Goal: Entertainment & Leisure: Consume media (video, audio)

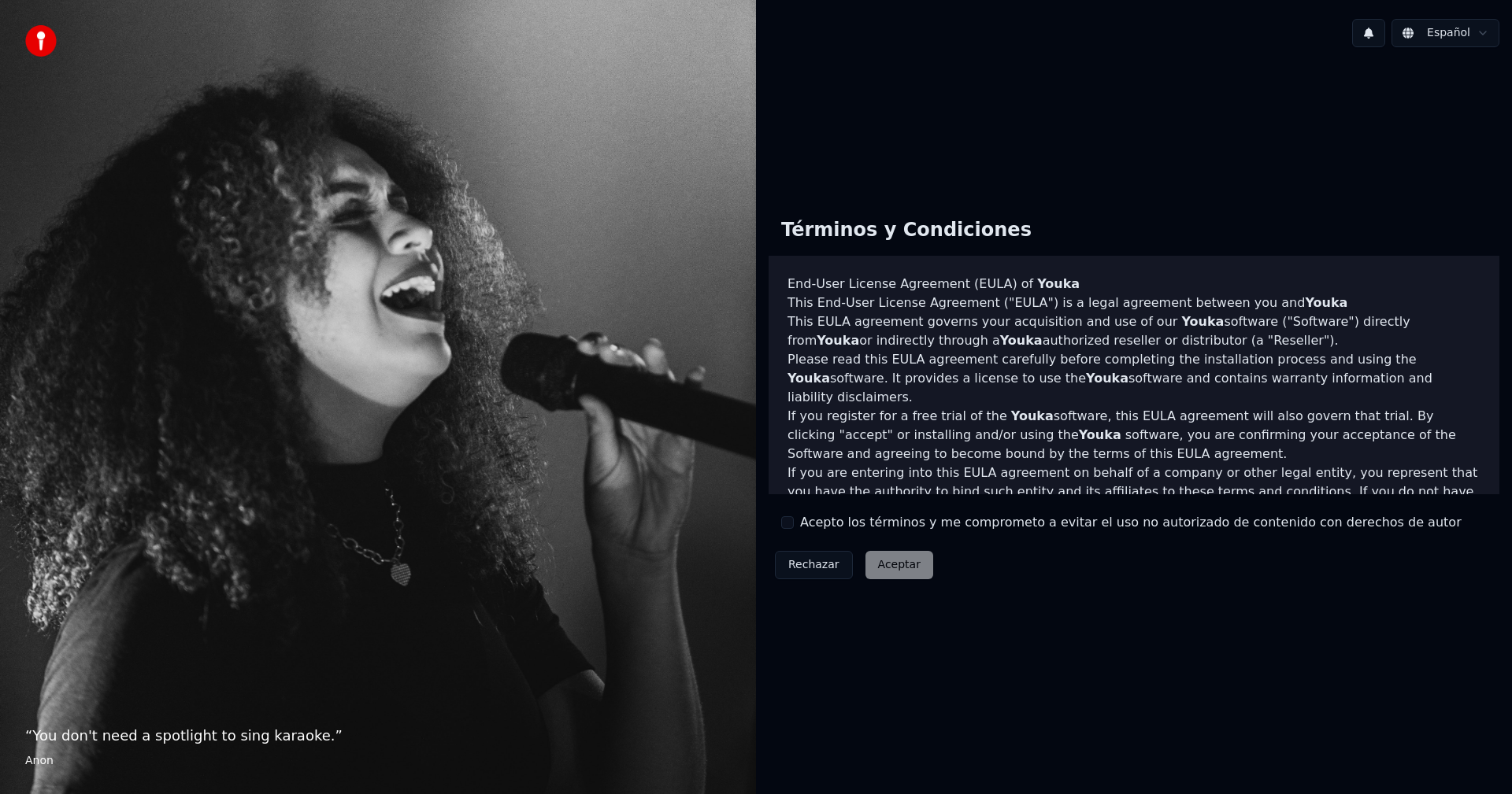
click at [786, 521] on button "Acepto los términos y me comprometo a evitar el uso no autorizado de contenido …" at bounding box center [787, 523] width 12 height 12
click at [886, 569] on button "Aceptar" at bounding box center [899, 566] width 68 height 29
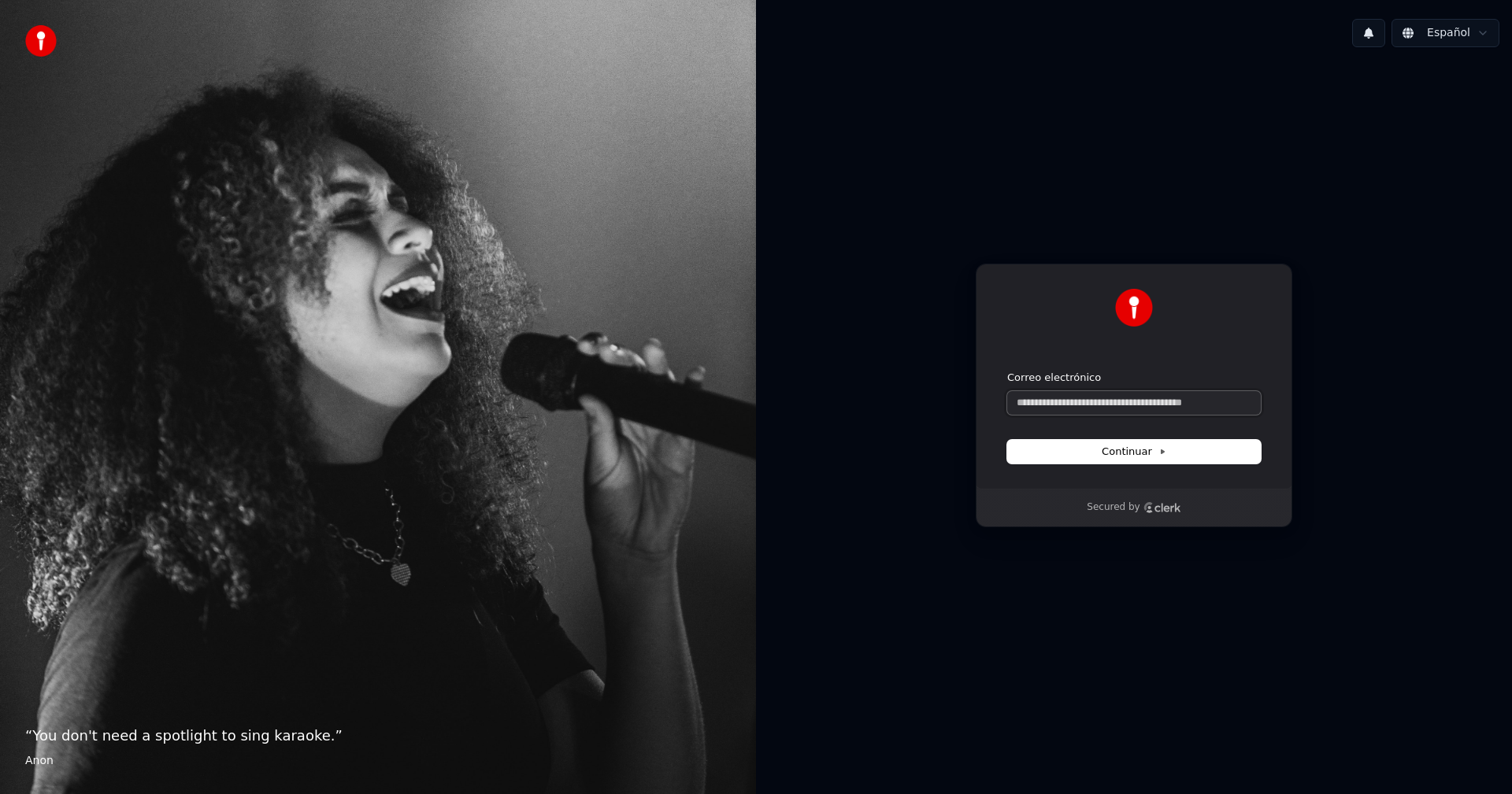
click at [1073, 404] on input "Correo electrónico" at bounding box center [1134, 403] width 253 height 24
click at [1007, 371] on button "submit" at bounding box center [1007, 371] width 0 height 0
type input "**********"
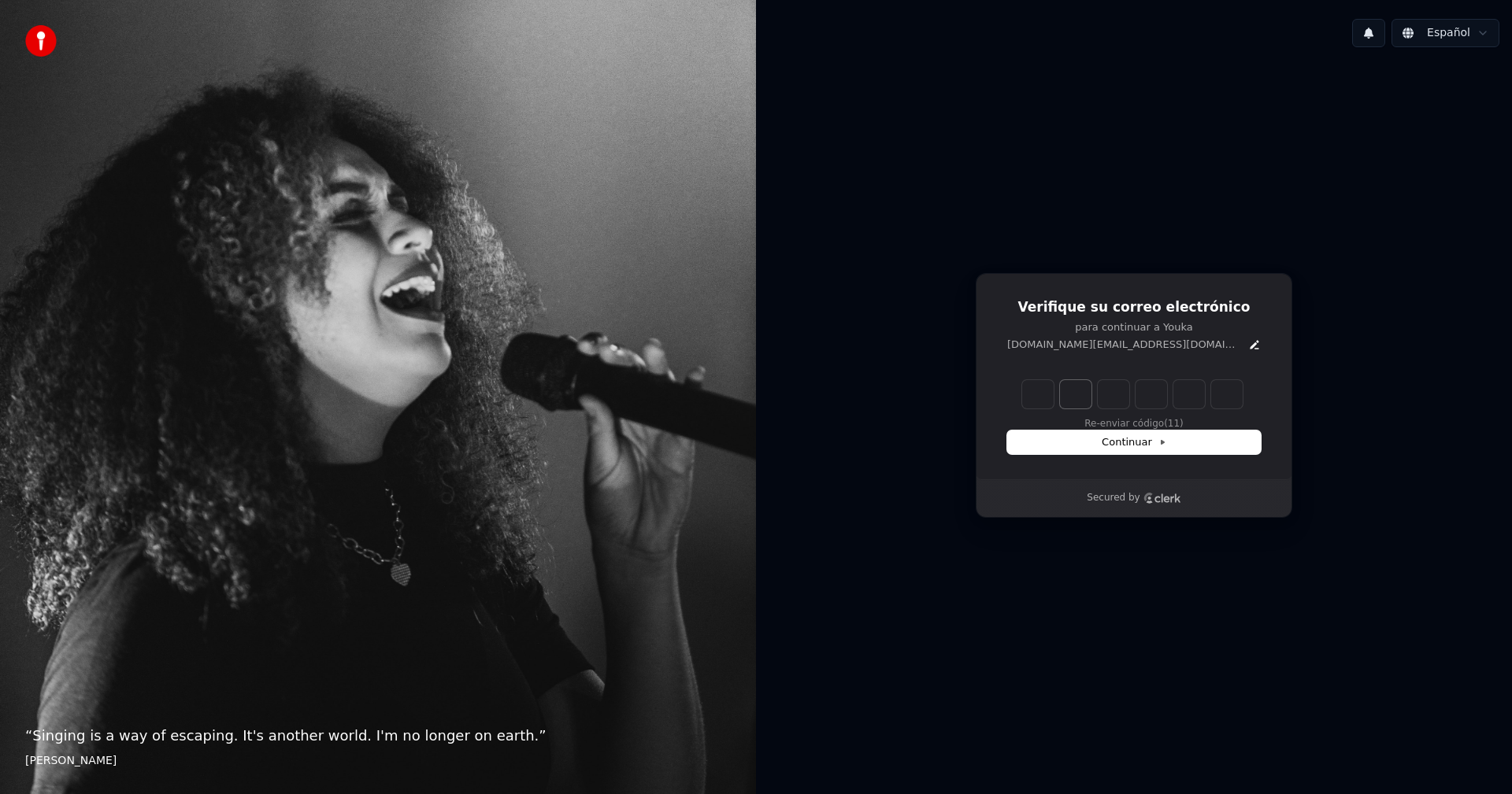
type input "******"
type input "*"
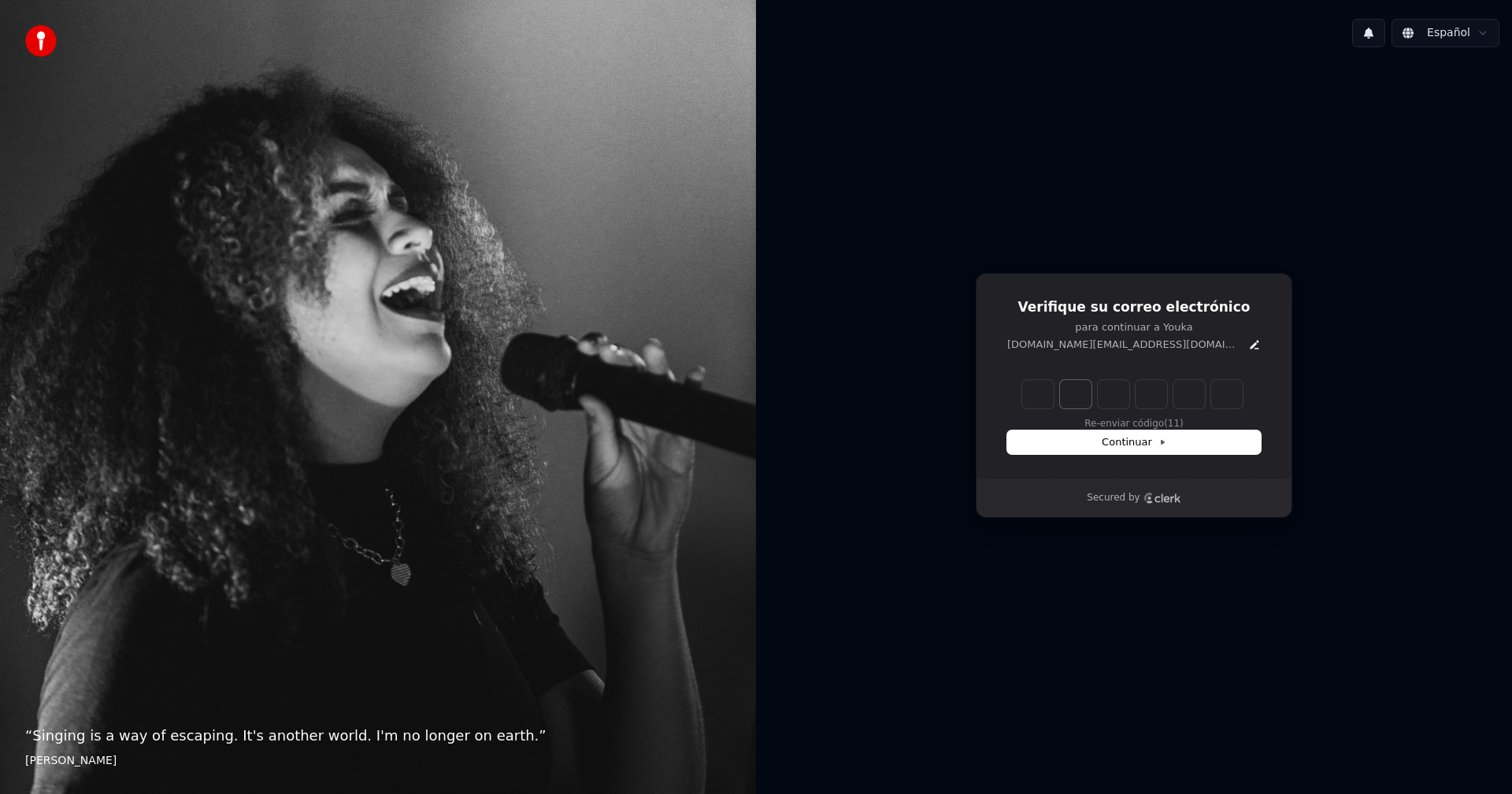
type input "*"
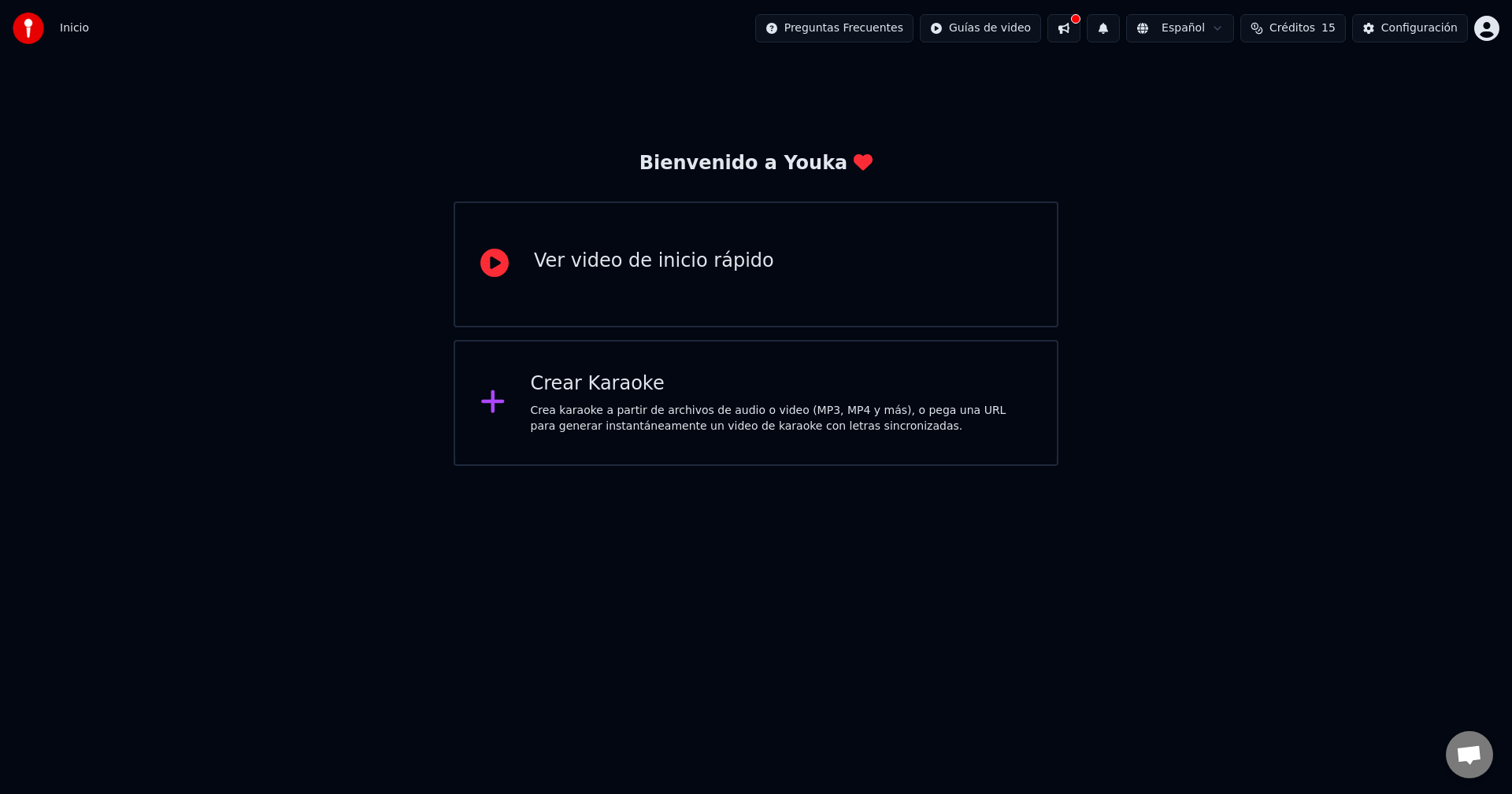
click at [615, 395] on div "Crear Karaoke" at bounding box center [781, 384] width 502 height 25
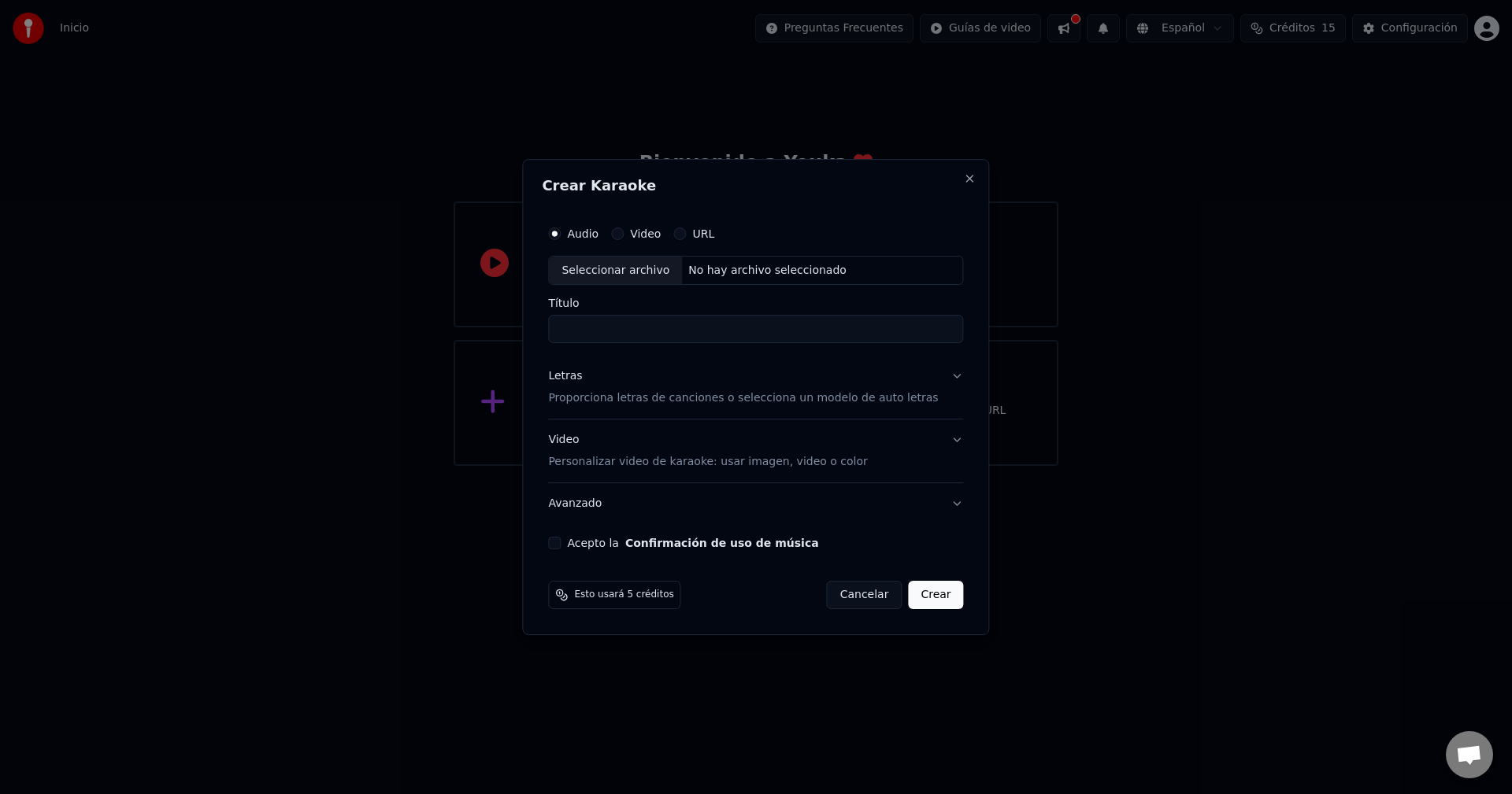
click at [624, 233] on button "Video" at bounding box center [617, 233] width 12 height 12
click at [621, 232] on circle "button" at bounding box center [618, 234] width 6 height 6
click at [560, 229] on button "Audio" at bounding box center [554, 233] width 12 height 12
click at [560, 237] on button "Audio" at bounding box center [554, 233] width 12 height 12
click at [610, 327] on input "Título" at bounding box center [755, 330] width 415 height 29
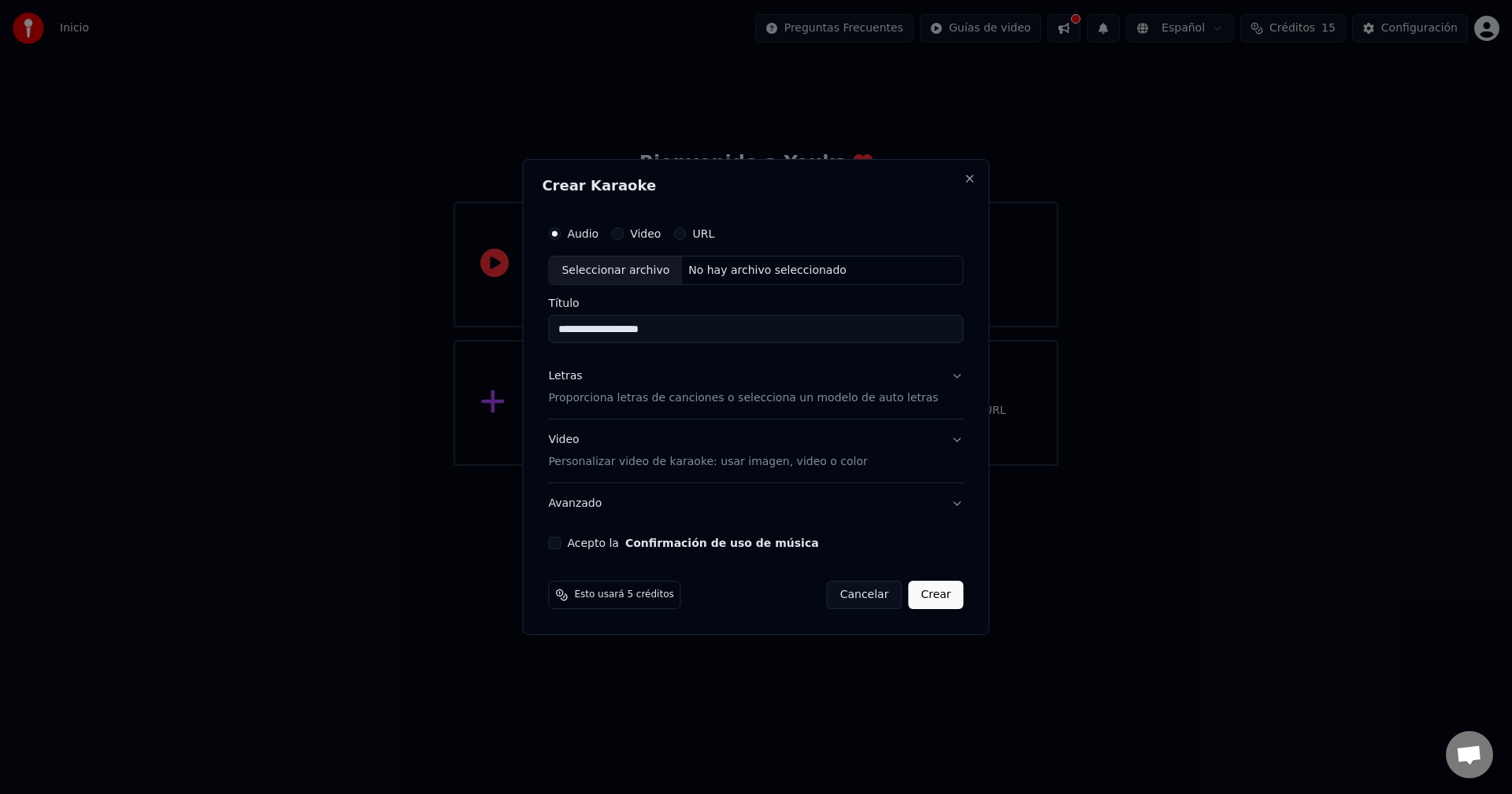
click at [646, 271] on div "Seleccionar archivo" at bounding box center [615, 271] width 133 height 29
type input "**********"
click at [832, 395] on p "Proporciona letras de canciones o selecciona un modelo de auto letras" at bounding box center [743, 399] width 390 height 15
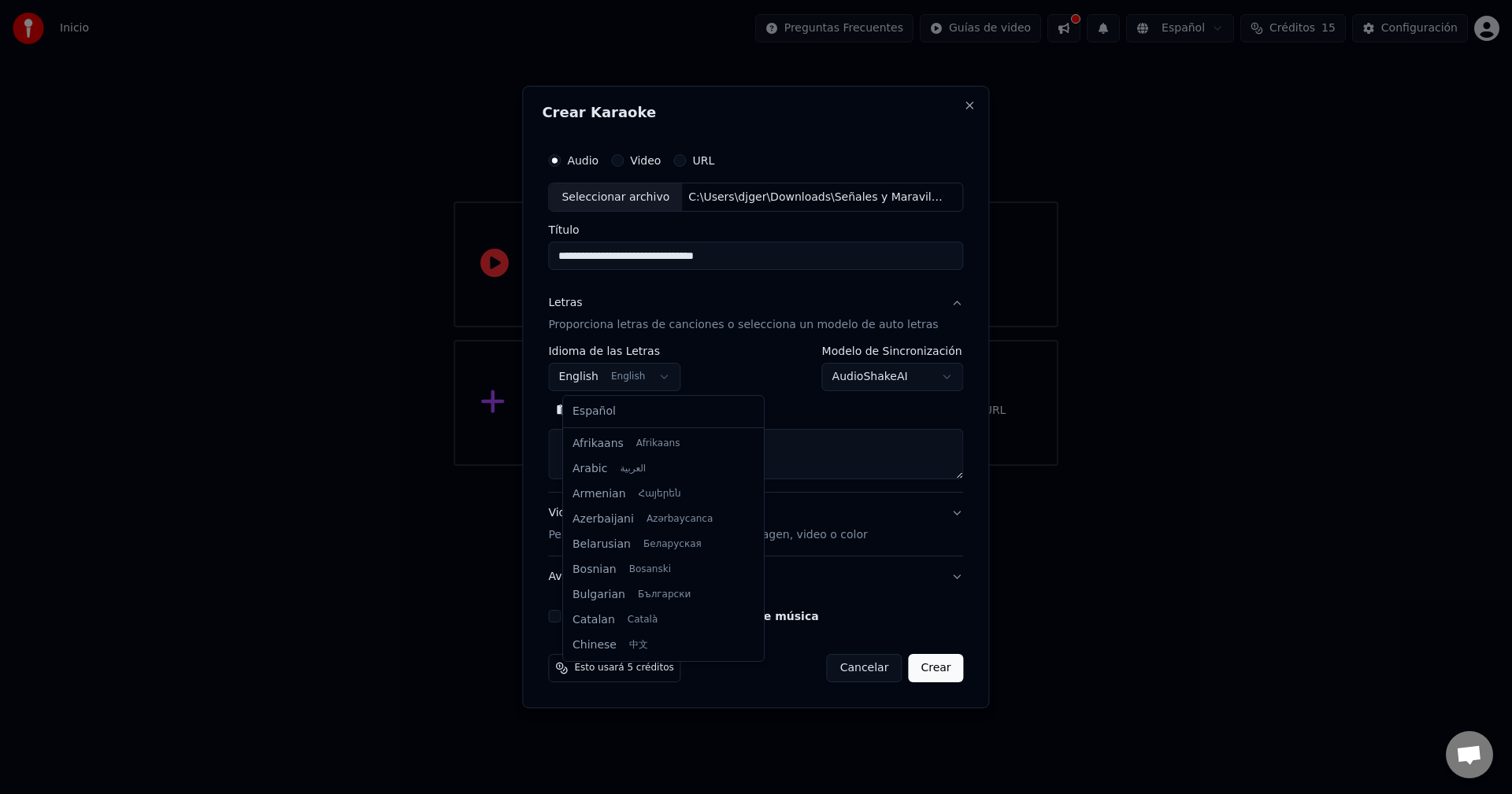
click at [666, 377] on body "**********" at bounding box center [756, 233] width 1512 height 466
drag, startPoint x: 740, startPoint y: 446, endPoint x: 714, endPoint y: 642, distance: 197.7
click at [754, 642] on div at bounding box center [757, 640] width 6 height 35
select select "**"
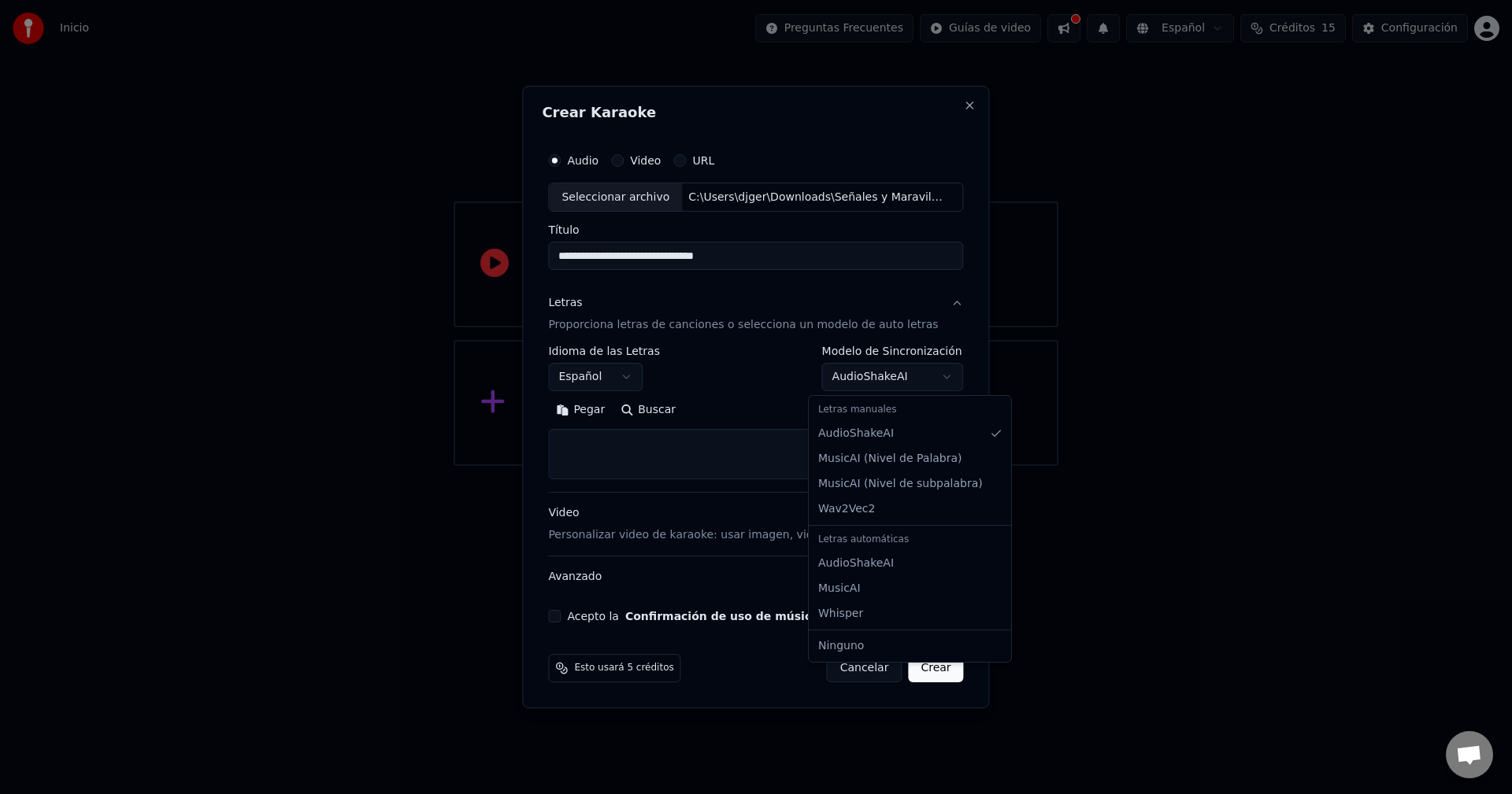
click at [880, 375] on body "**********" at bounding box center [756, 233] width 1512 height 466
click at [637, 446] on textarea at bounding box center [755, 455] width 415 height 51
click at [600, 412] on button "Pegar" at bounding box center [579, 410] width 64 height 25
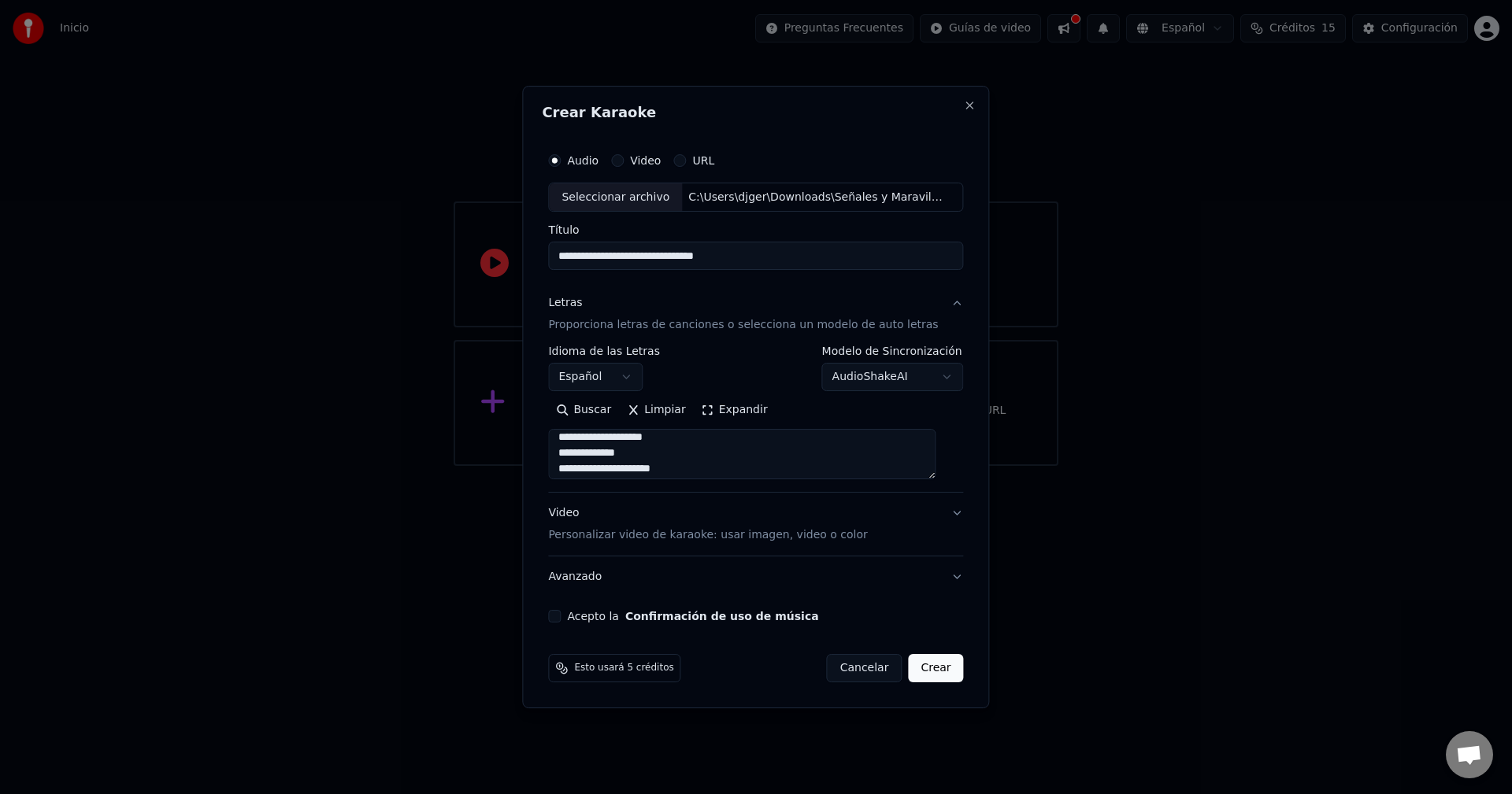
scroll to position [0, 0]
click at [647, 536] on p "Personalizar video de karaoke: usar imagen, video o color" at bounding box center [707, 535] width 319 height 15
type textarea "**********"
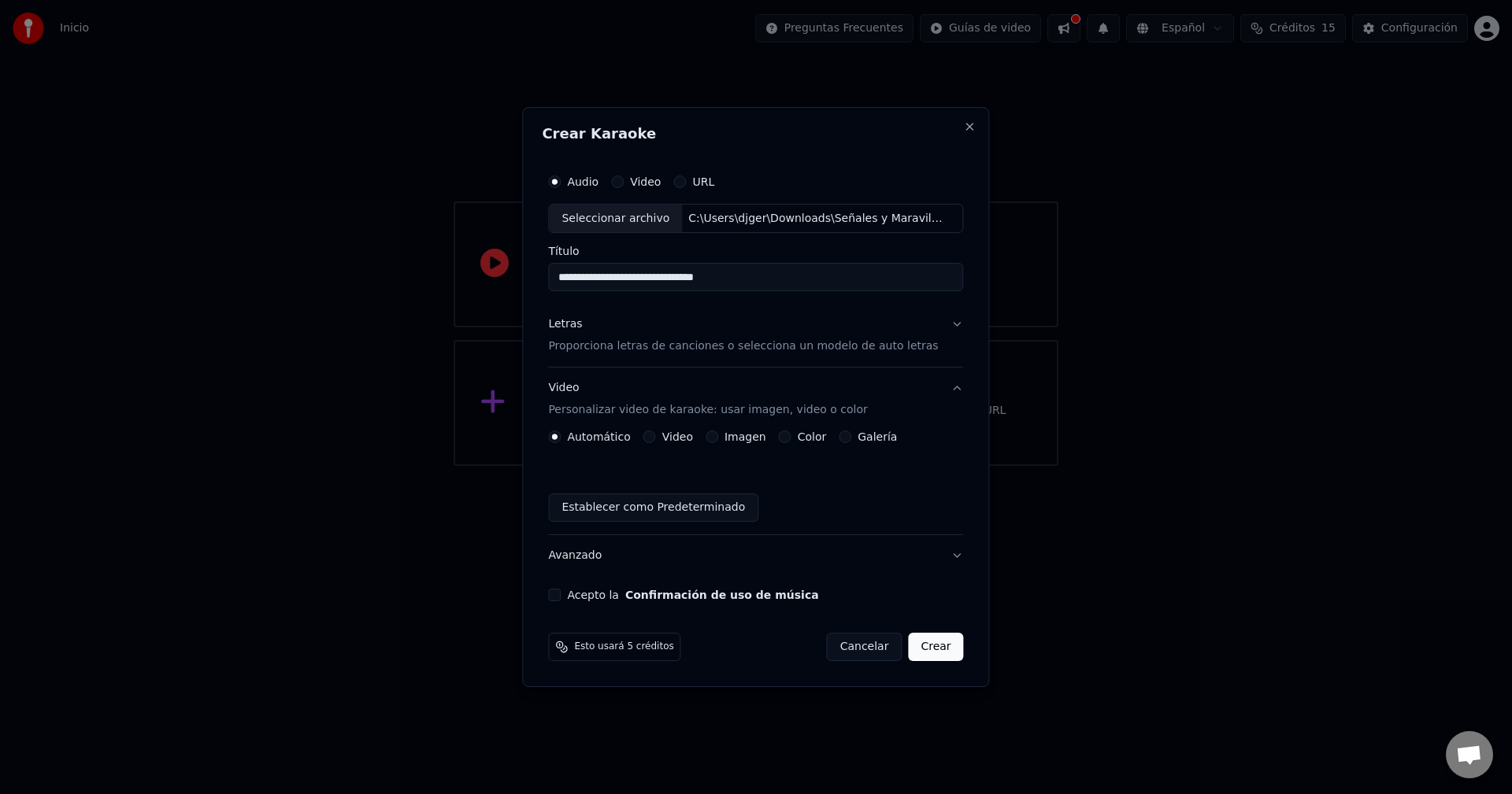
click at [656, 437] on button "Video" at bounding box center [650, 436] width 12 height 12
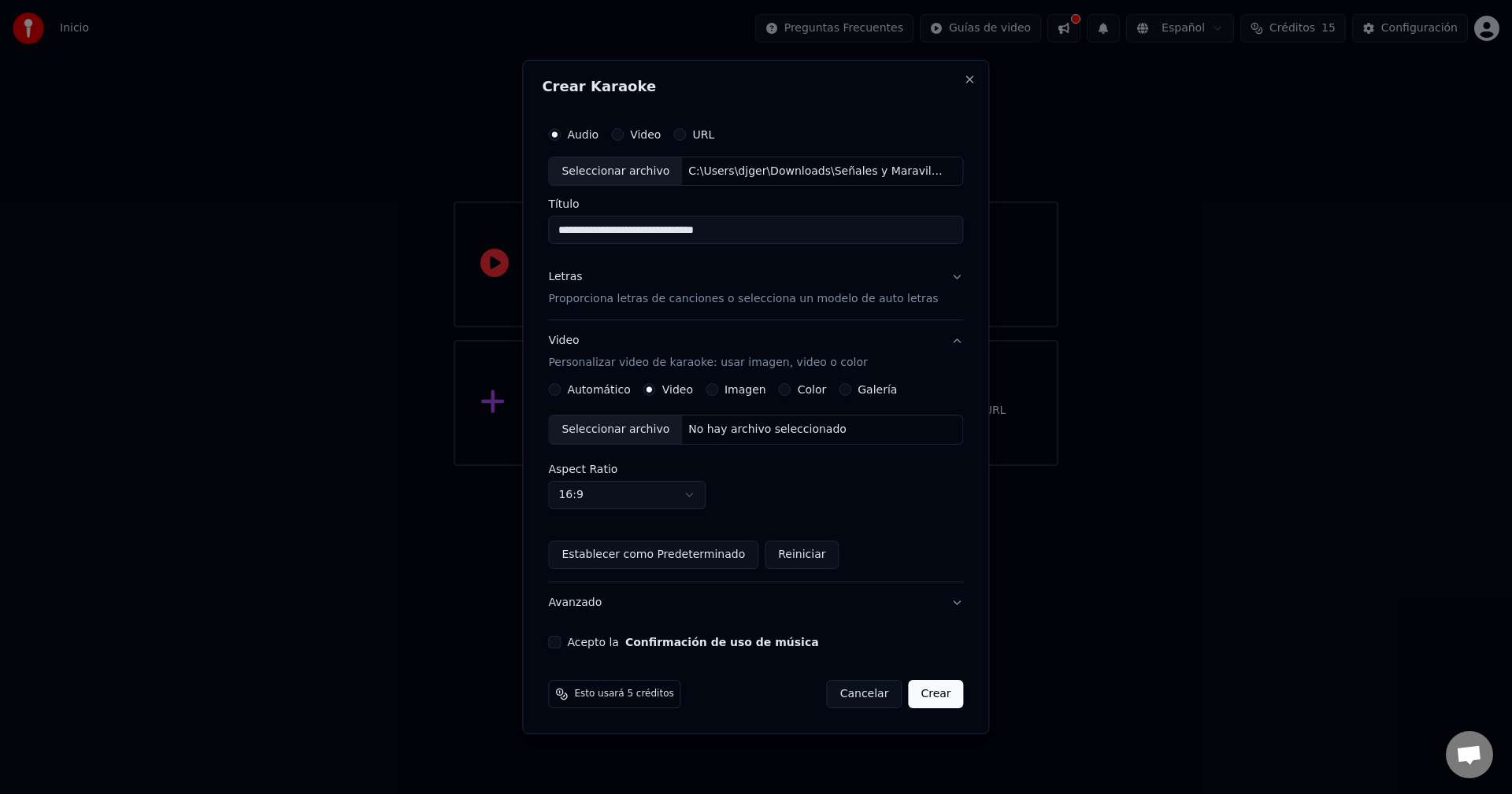
click at [640, 430] on div "Seleccionar archivo" at bounding box center [615, 430] width 133 height 29
click at [560, 643] on button "Acepto la Confirmación de uso de música" at bounding box center [554, 642] width 12 height 12
click at [934, 694] on button "Crear" at bounding box center [935, 694] width 55 height 29
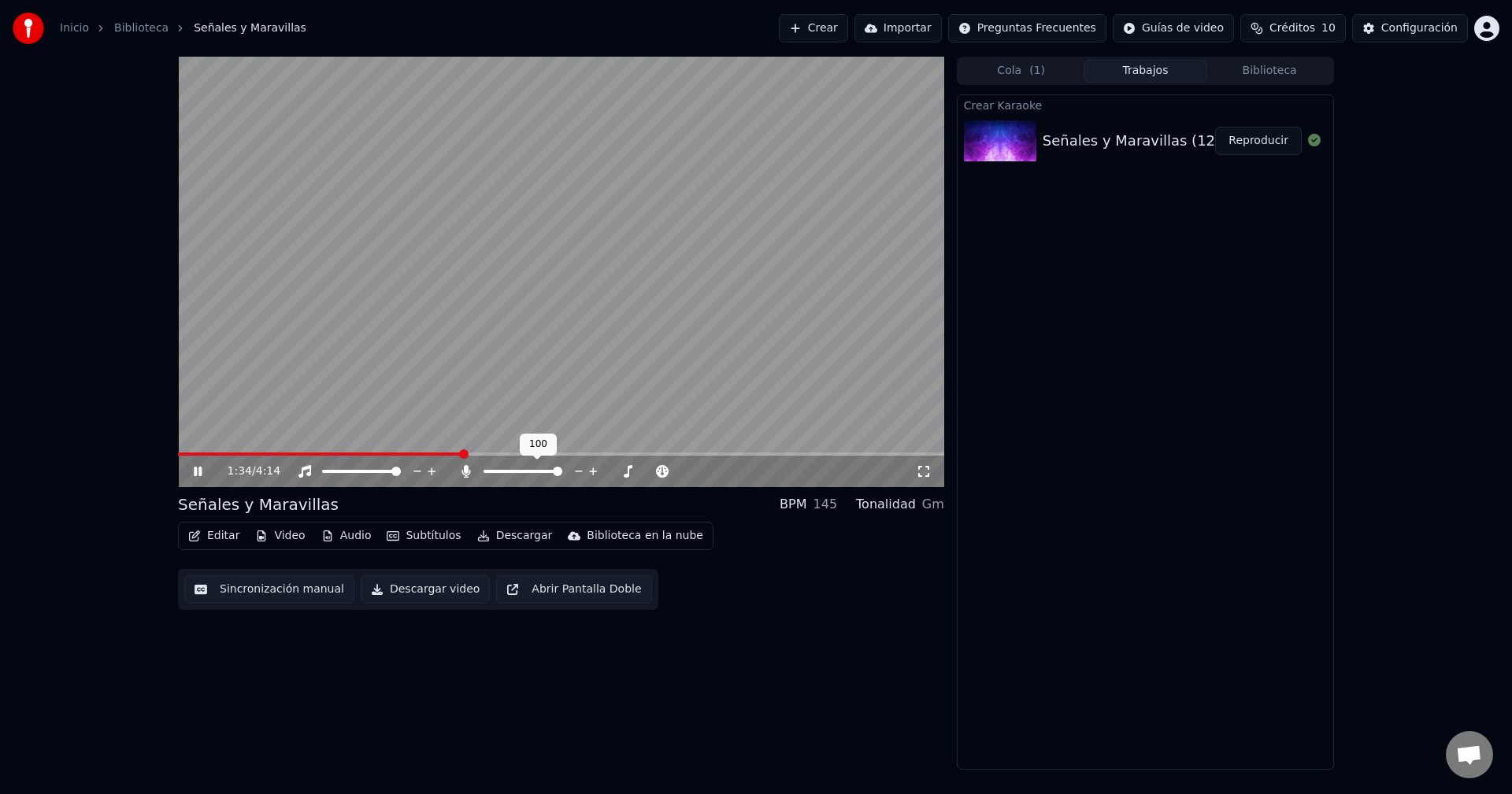
click at [562, 477] on span at bounding box center [557, 472] width 10 height 10
click at [187, 454] on span at bounding box center [192, 455] width 10 height 10
click at [212, 454] on span at bounding box center [215, 455] width 10 height 10
click at [220, 454] on span at bounding box center [224, 455] width 10 height 10
click at [226, 455] on span at bounding box center [230, 455] width 10 height 10
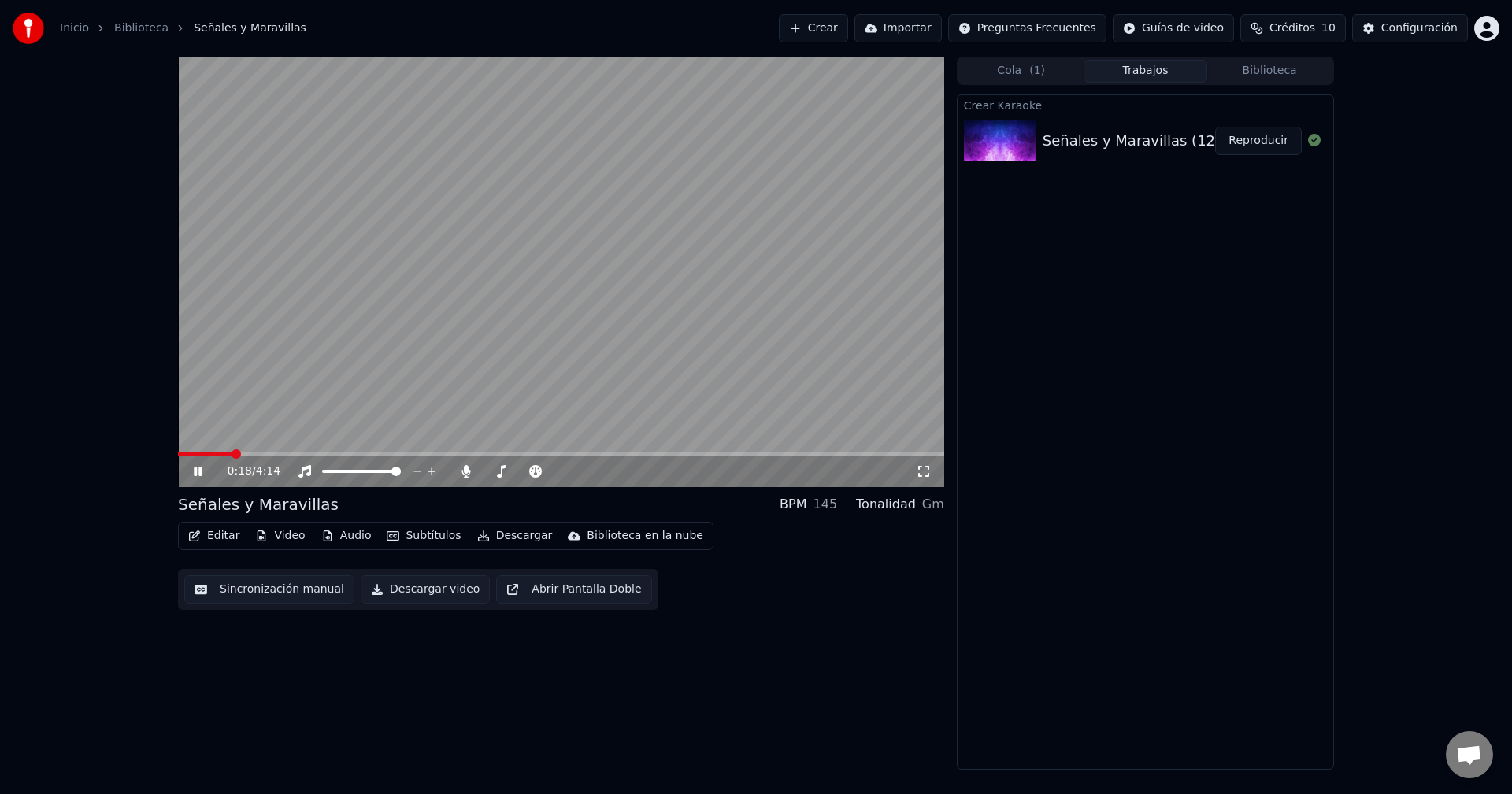
click at [235, 455] on span at bounding box center [236, 455] width 10 height 10
click at [247, 455] on span at bounding box center [242, 455] width 10 height 10
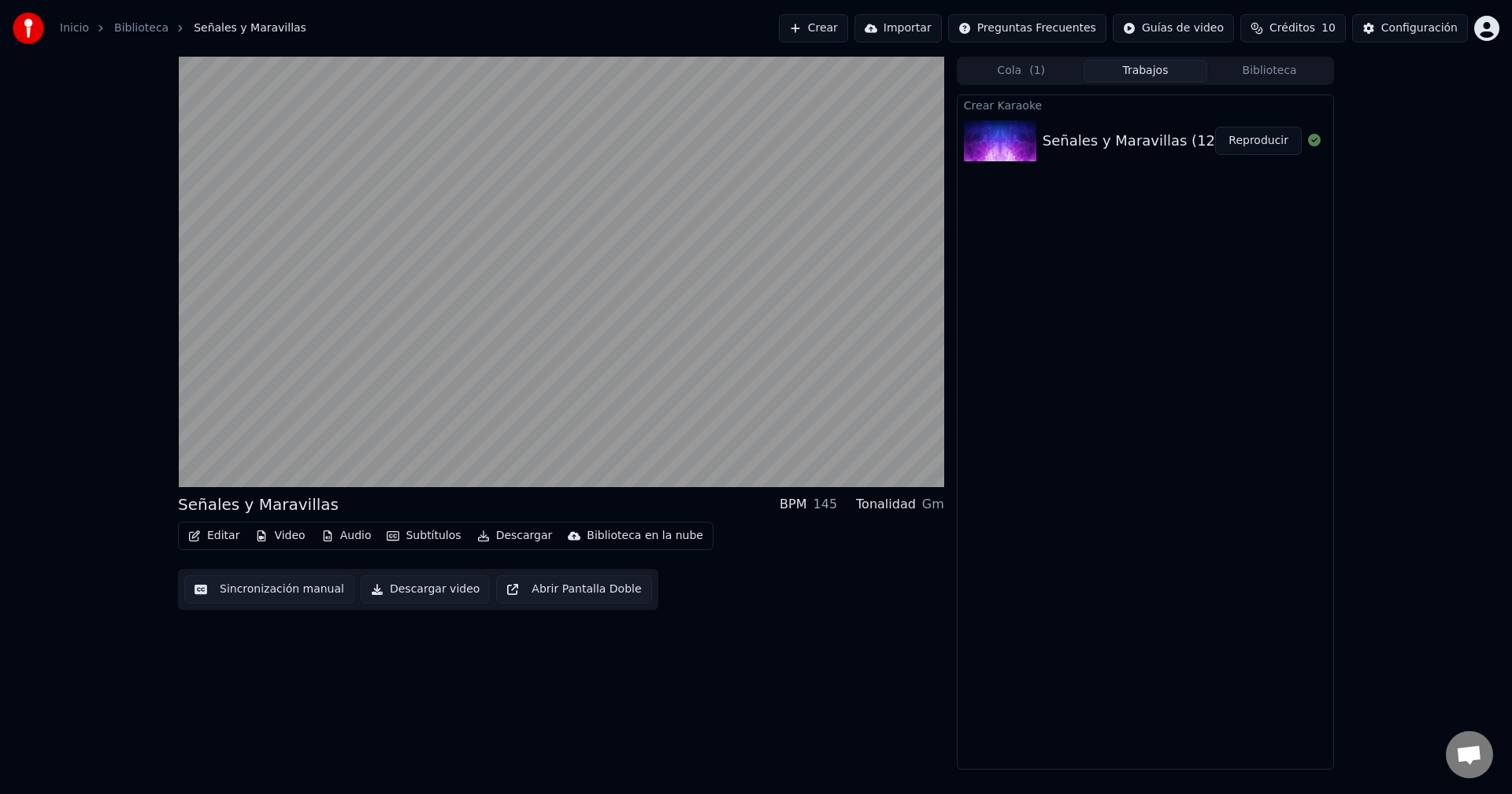
click at [287, 535] on button "Video" at bounding box center [279, 536] width 62 height 22
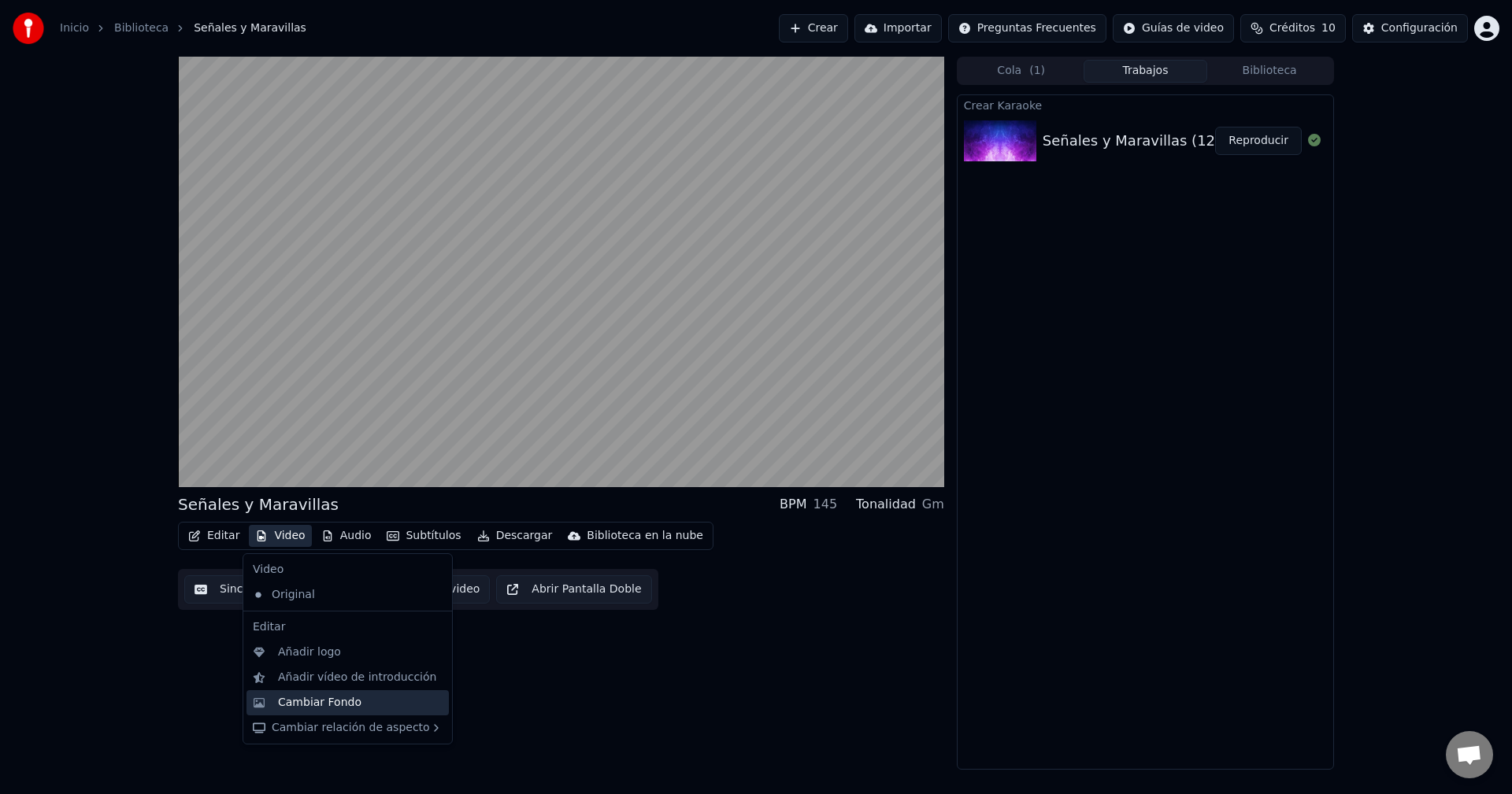
click at [327, 706] on div "Cambiar Fondo" at bounding box center [319, 703] width 83 height 15
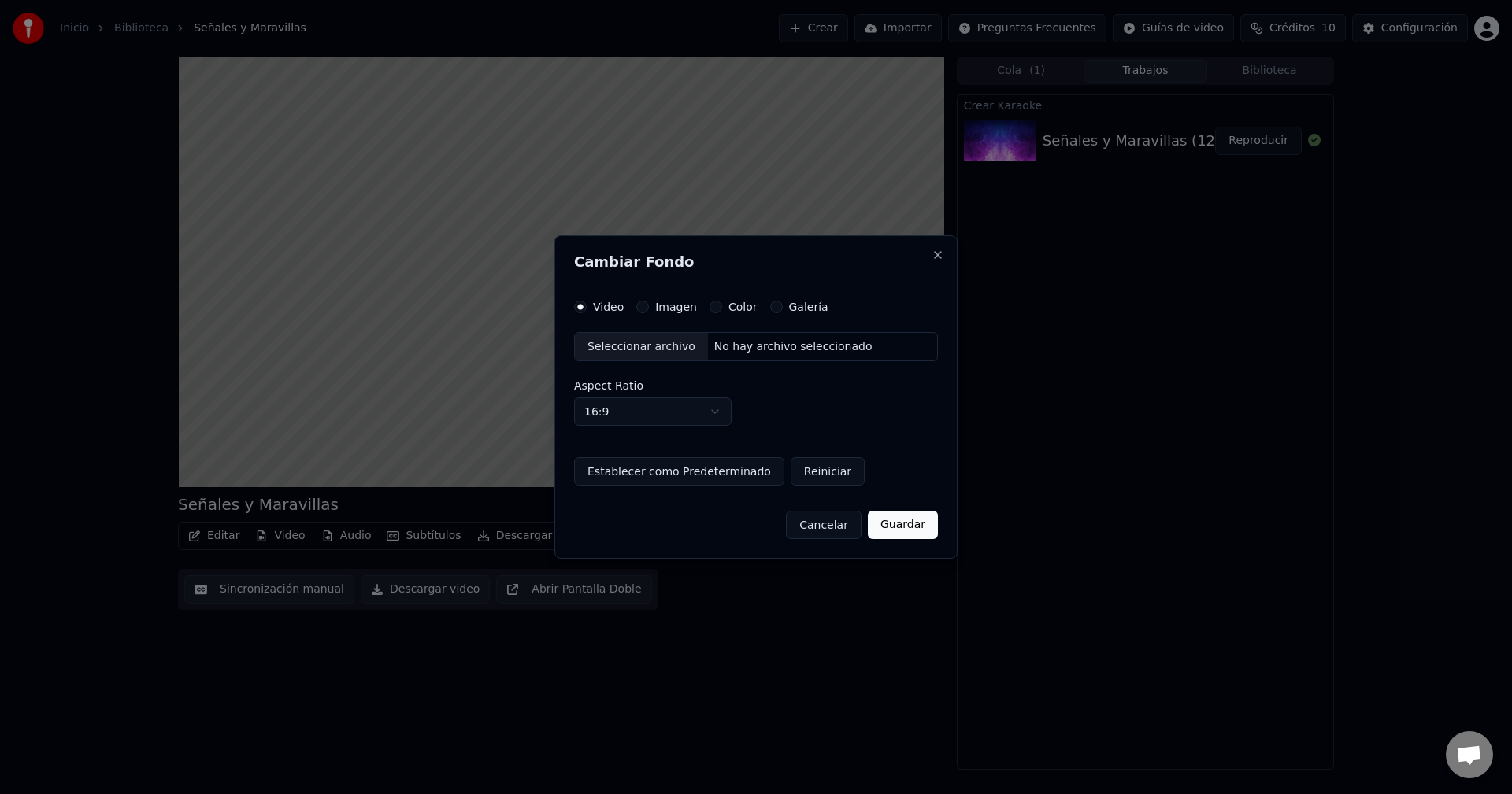
click at [849, 530] on button "Cancelar" at bounding box center [823, 525] width 76 height 29
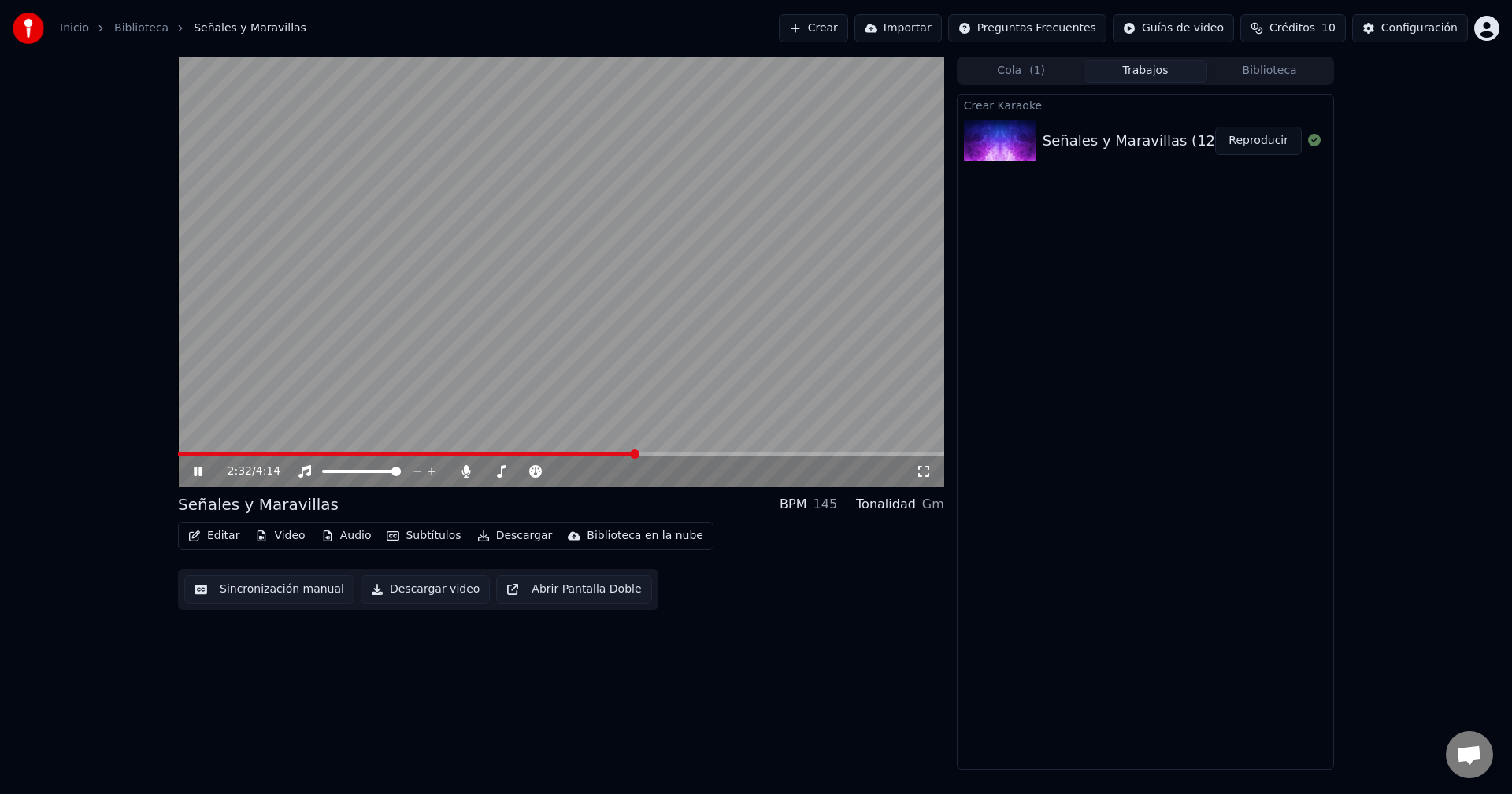
click at [224, 534] on button "Editar" at bounding box center [214, 536] width 63 height 22
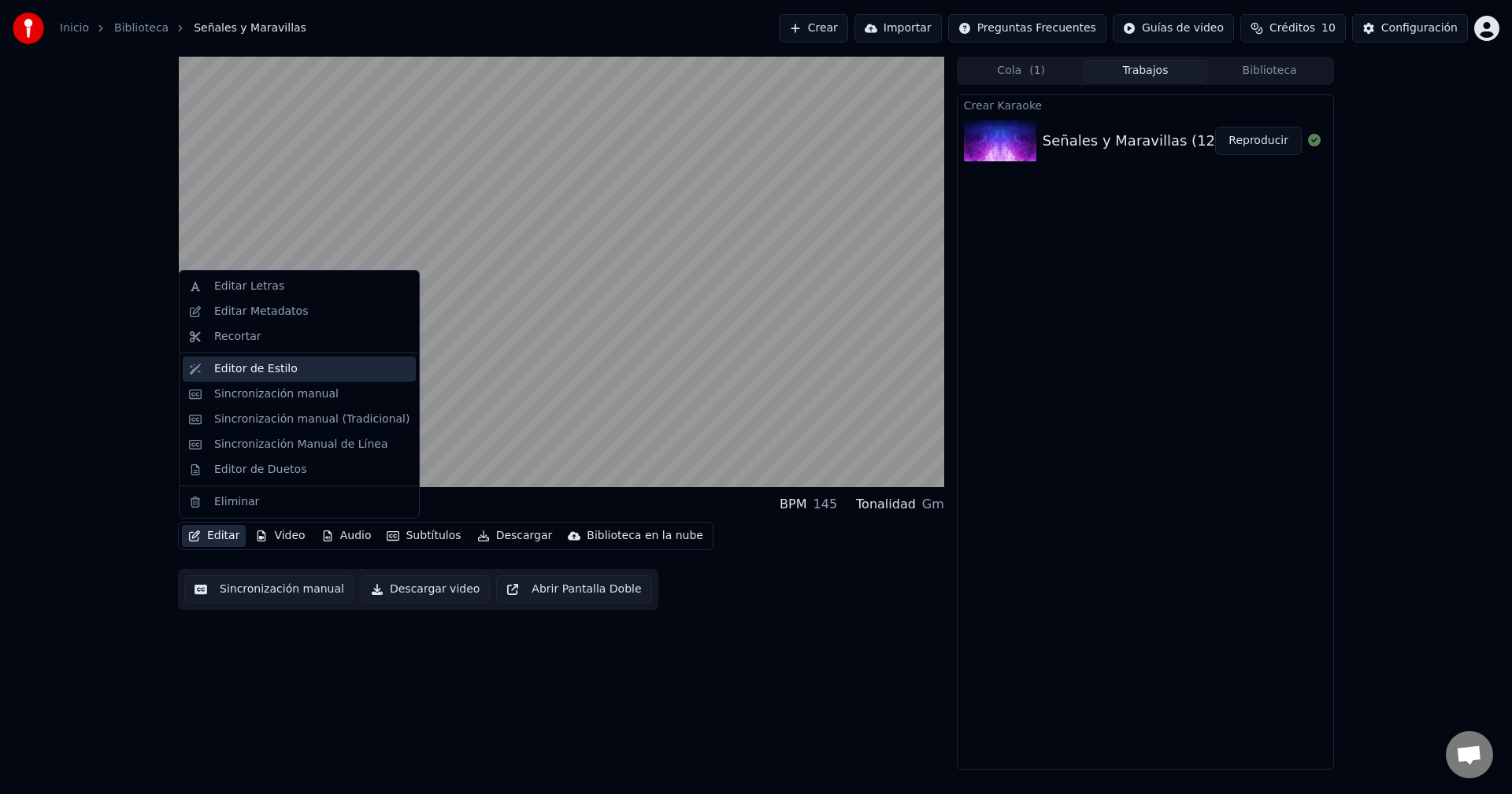
click at [260, 370] on div "Editor de Estilo" at bounding box center [255, 369] width 83 height 15
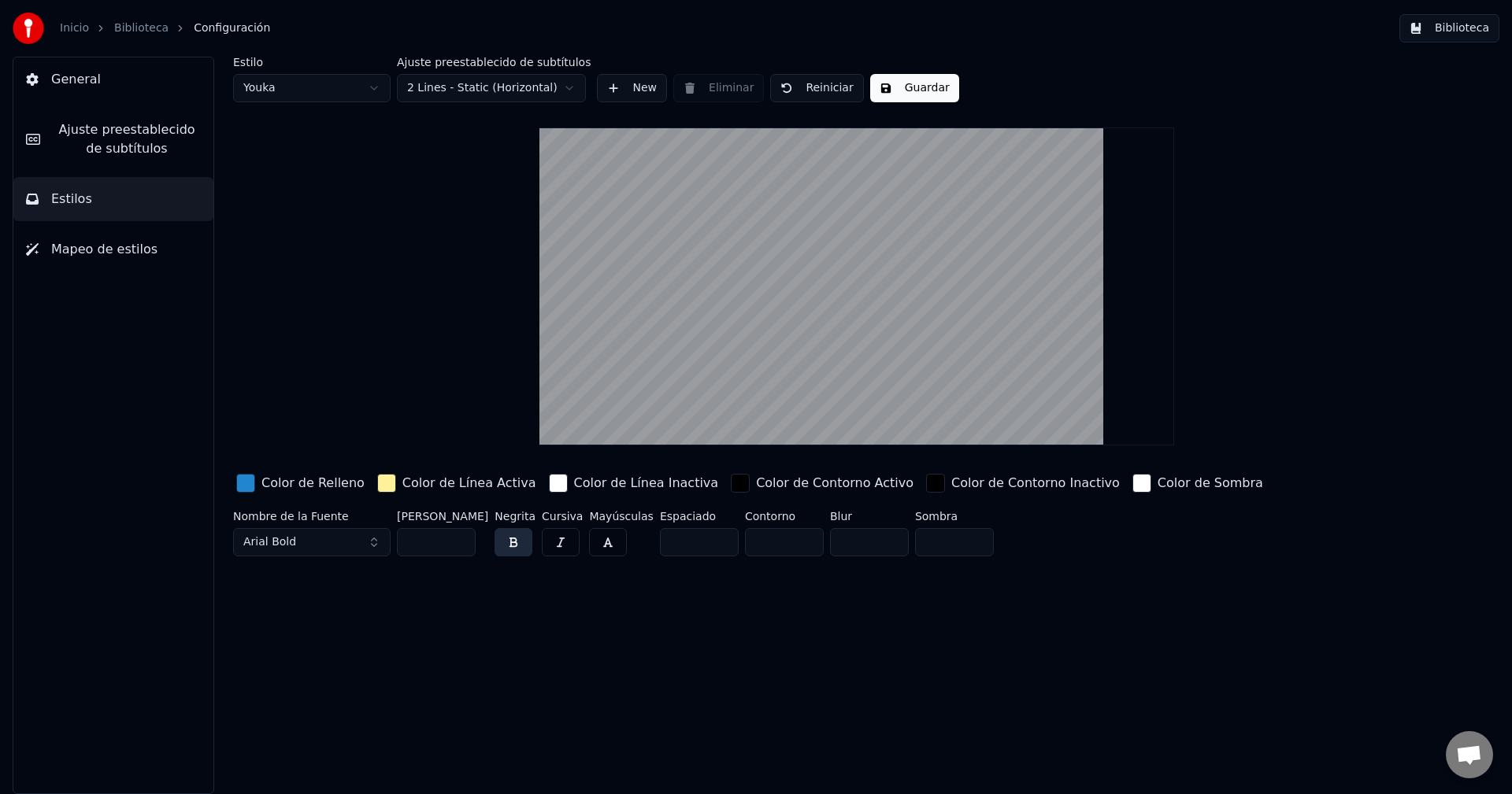
click at [78, 77] on span "General" at bounding box center [76, 80] width 50 height 19
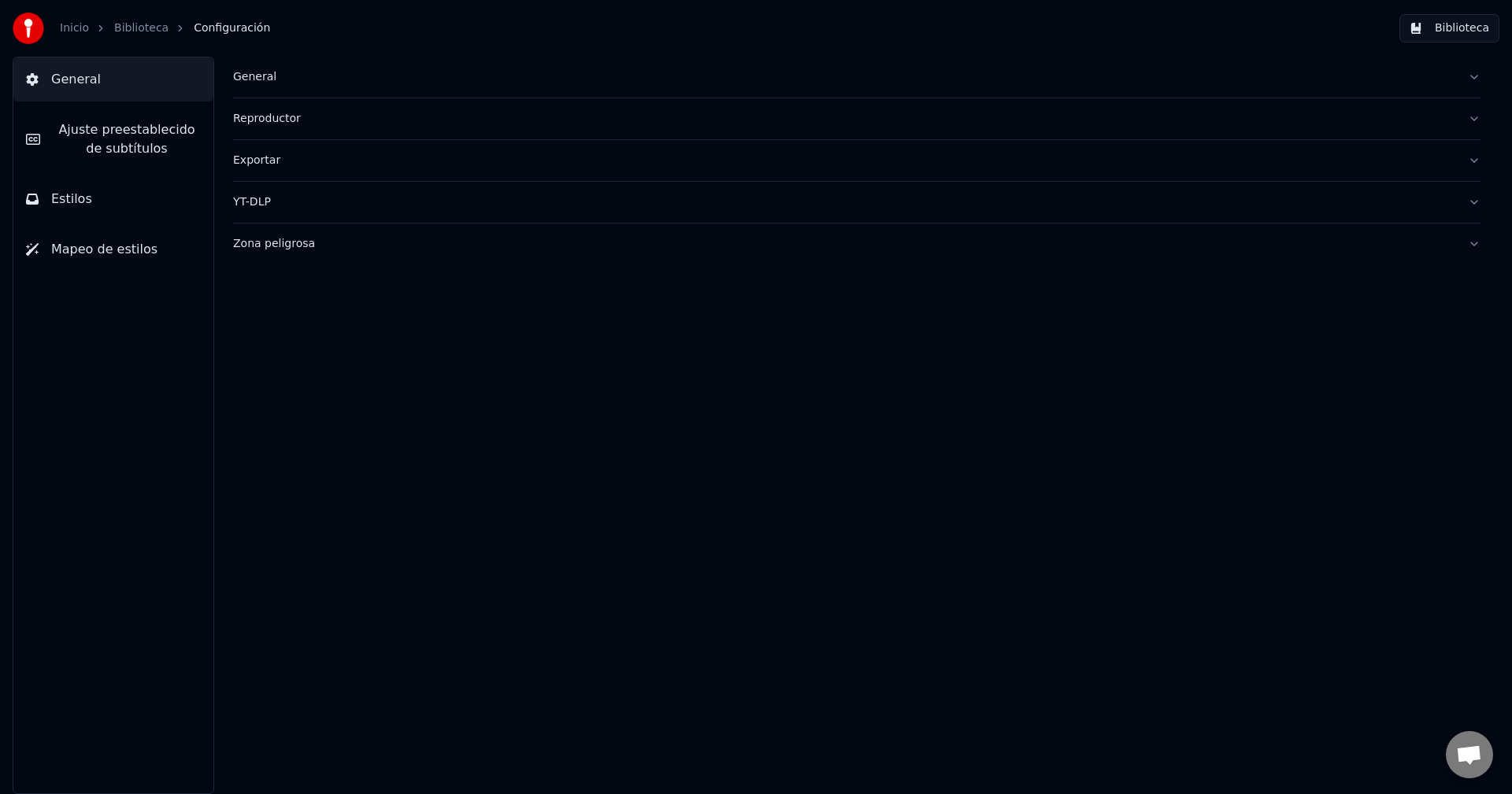
click at [148, 31] on link "Biblioteca" at bounding box center [141, 28] width 55 height 15
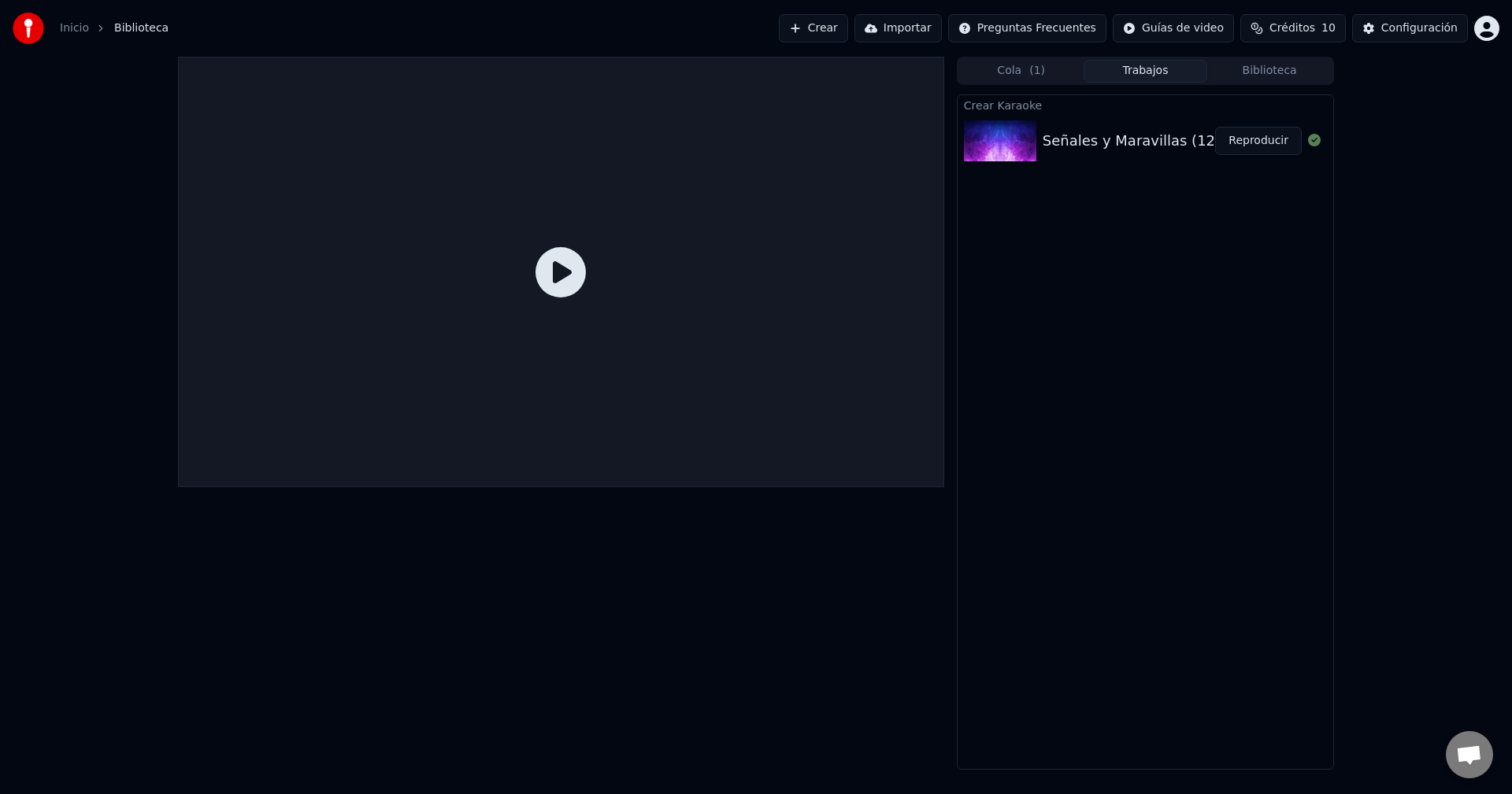
click at [562, 260] on icon at bounding box center [560, 272] width 51 height 51
click at [35, 29] on img at bounding box center [28, 28] width 32 height 32
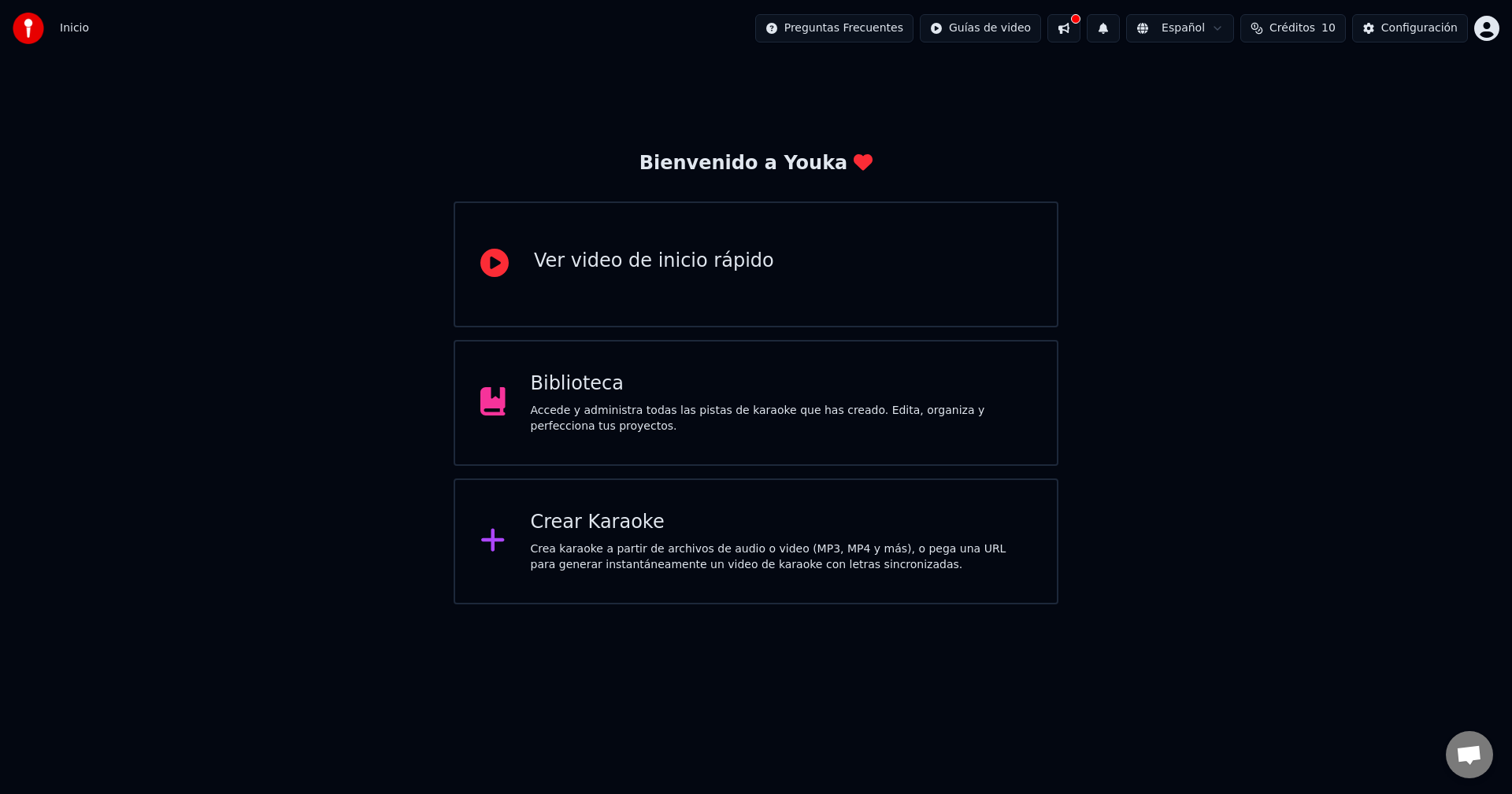
click at [606, 407] on div "Accede y administra todas las pistas de karaoke que has creado. Edita, organiza…" at bounding box center [781, 418] width 502 height 32
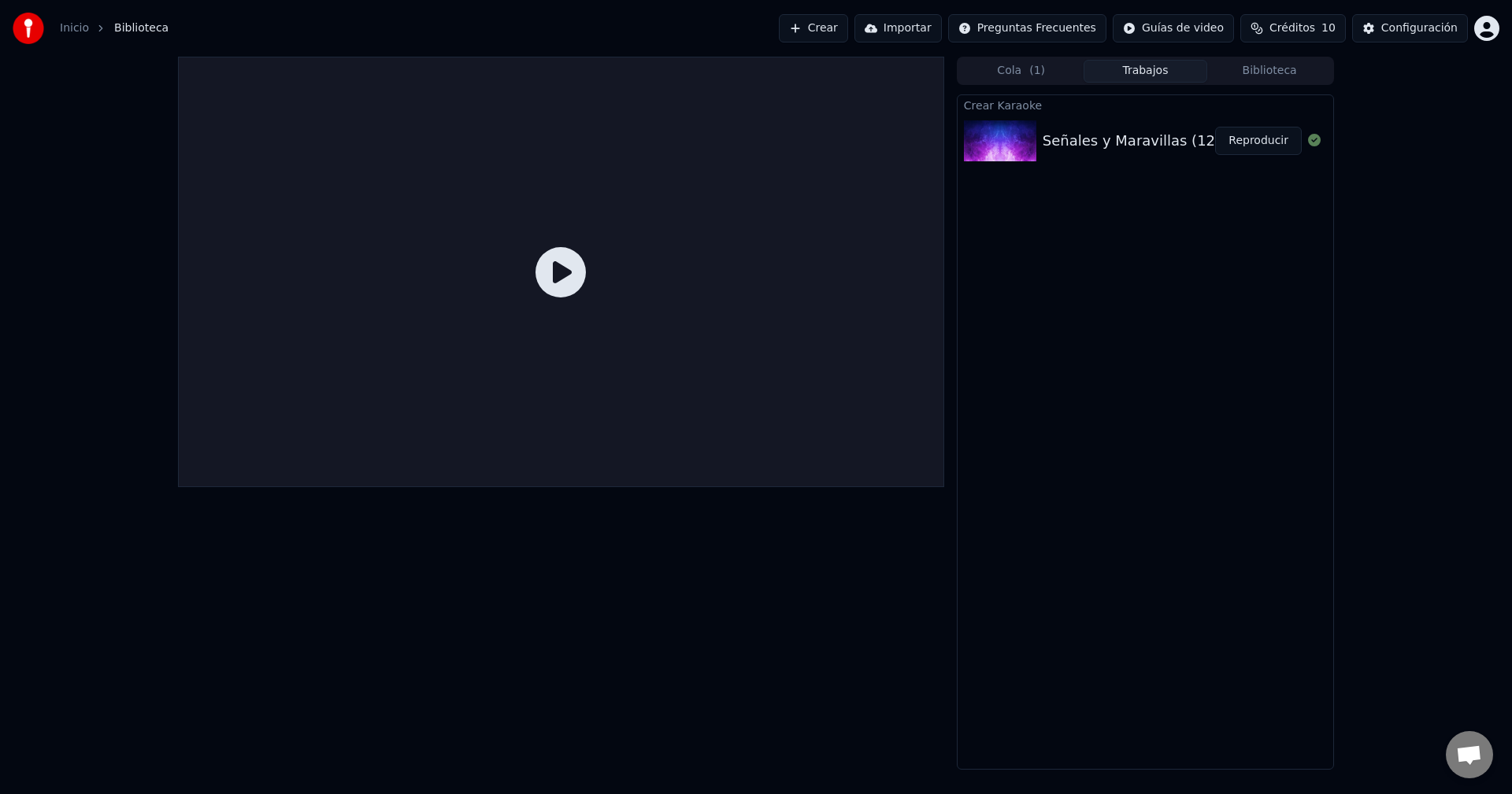
click at [1098, 142] on div "Señales y Maravillas (128kbit_AAC)" at bounding box center [1168, 140] width 250 height 22
click at [1270, 141] on button "Reproducir" at bounding box center [1259, 141] width 86 height 29
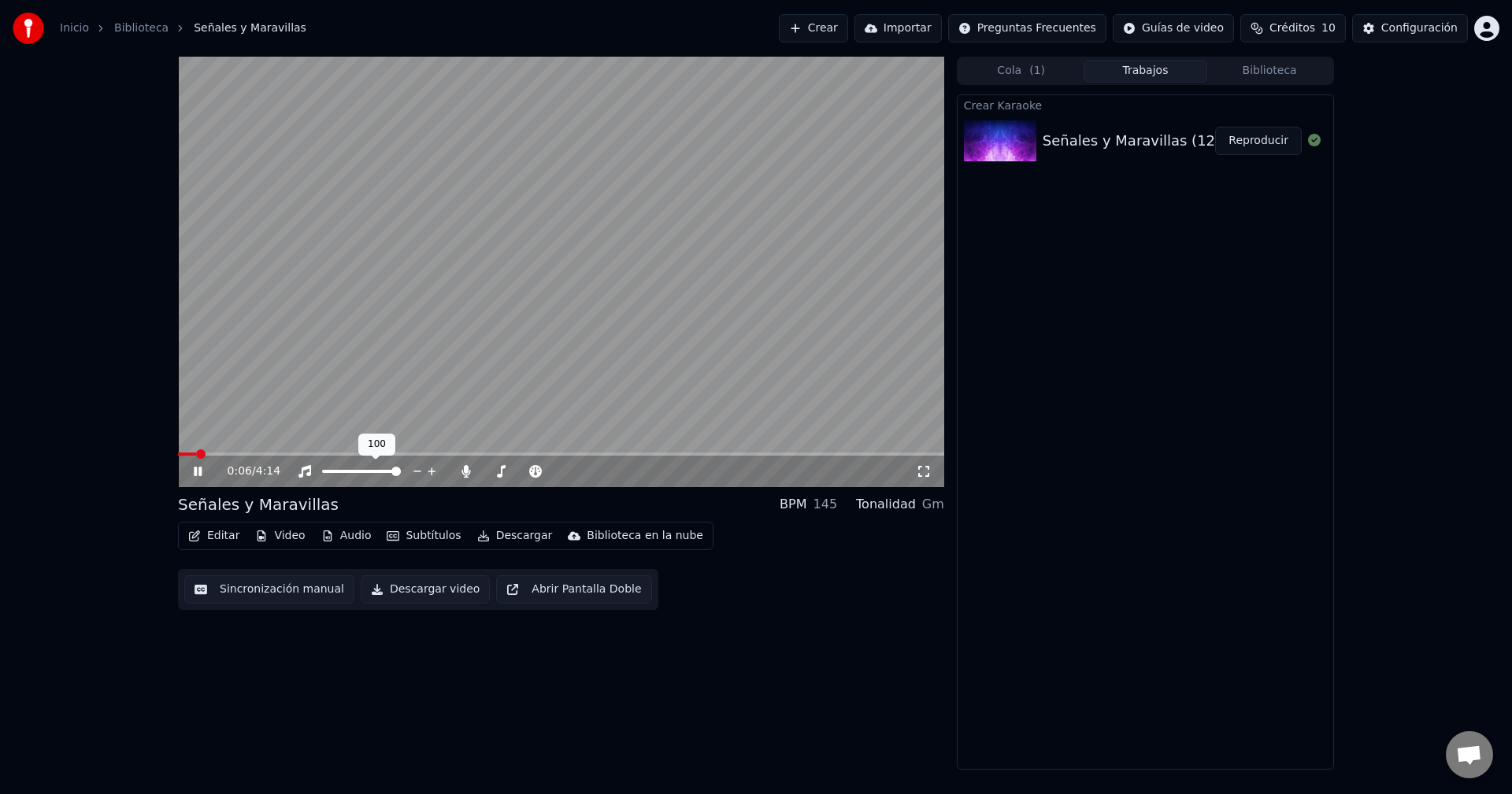
click at [401, 470] on span at bounding box center [396, 472] width 10 height 10
click at [322, 472] on span at bounding box center [327, 472] width 10 height 10
click at [393, 477] on span at bounding box center [390, 472] width 10 height 10
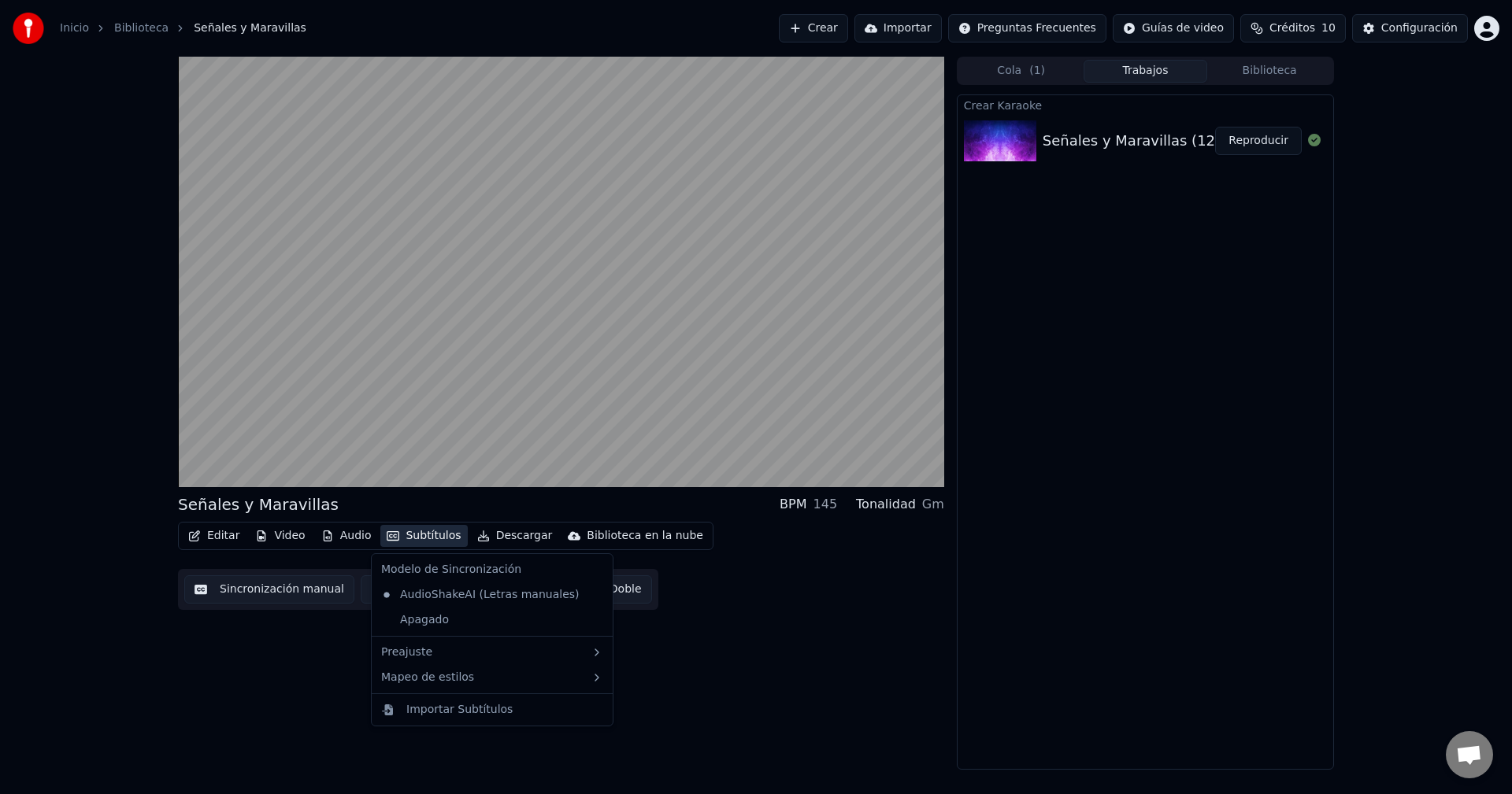
click at [419, 534] on button "Subtítulos" at bounding box center [423, 536] width 86 height 22
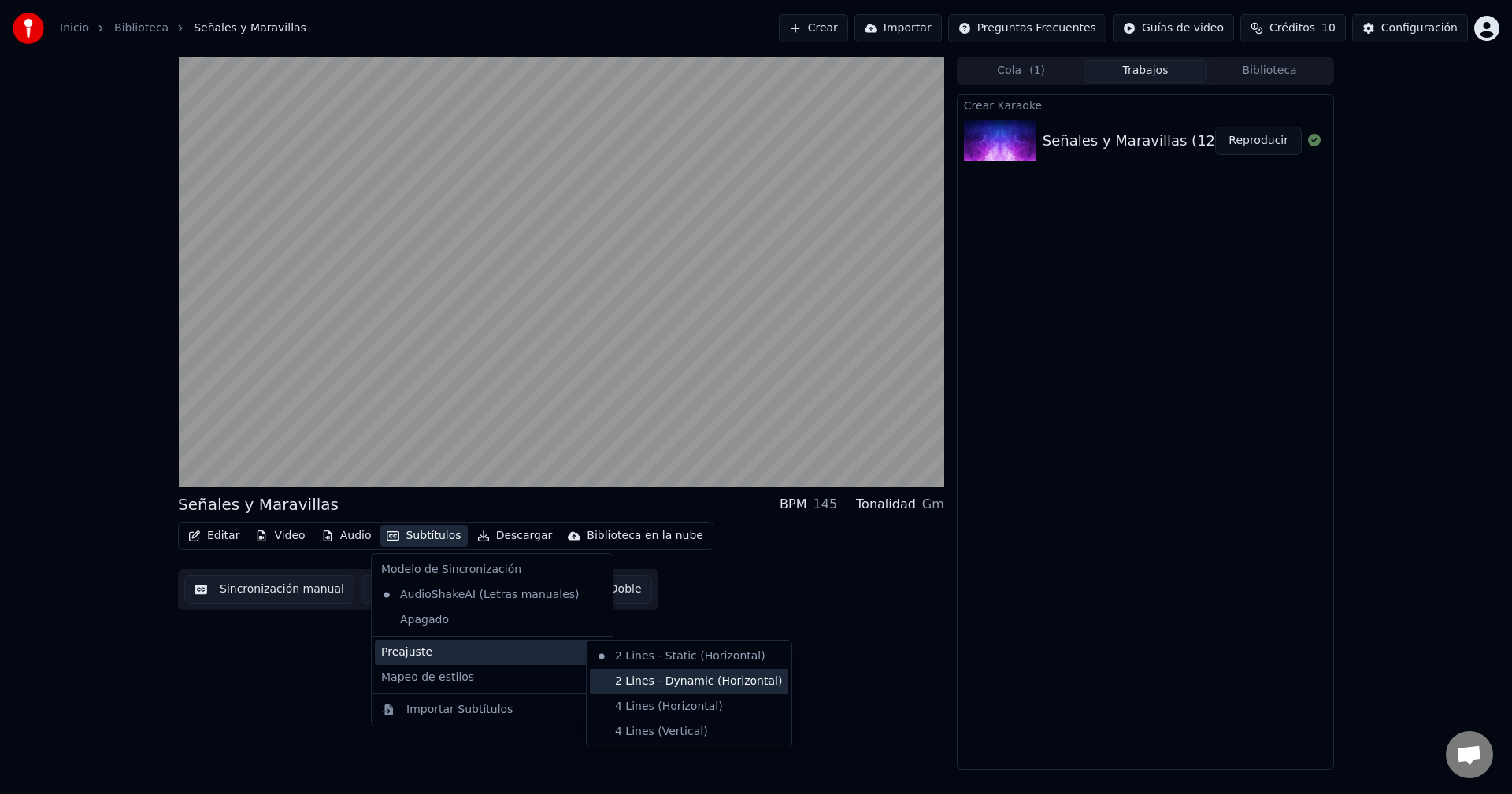
click at [650, 679] on div "2 Lines - Dynamic (Horizontal)" at bounding box center [689, 682] width 199 height 25
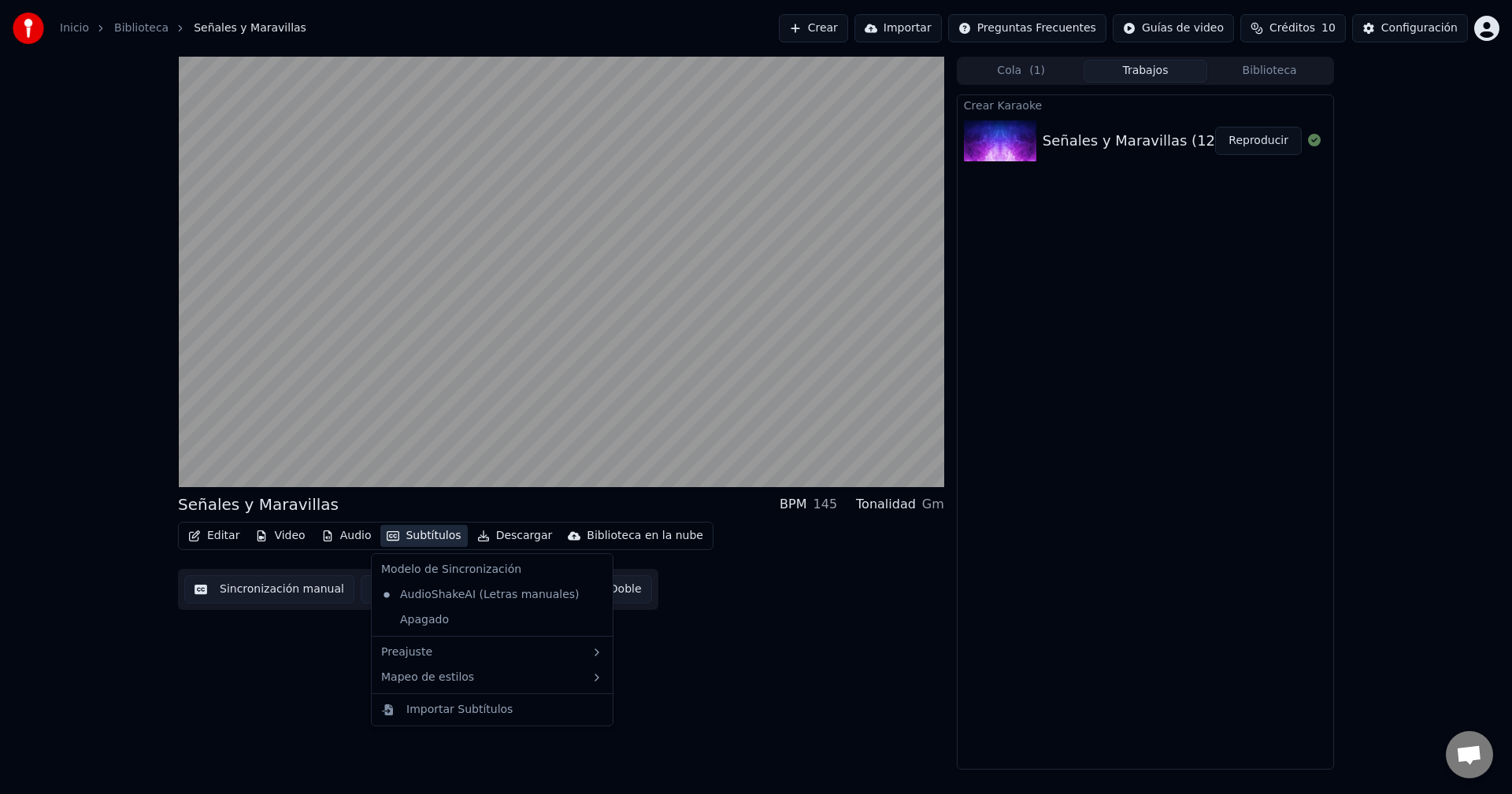
click at [430, 538] on button "Subtítulos" at bounding box center [423, 536] width 86 height 22
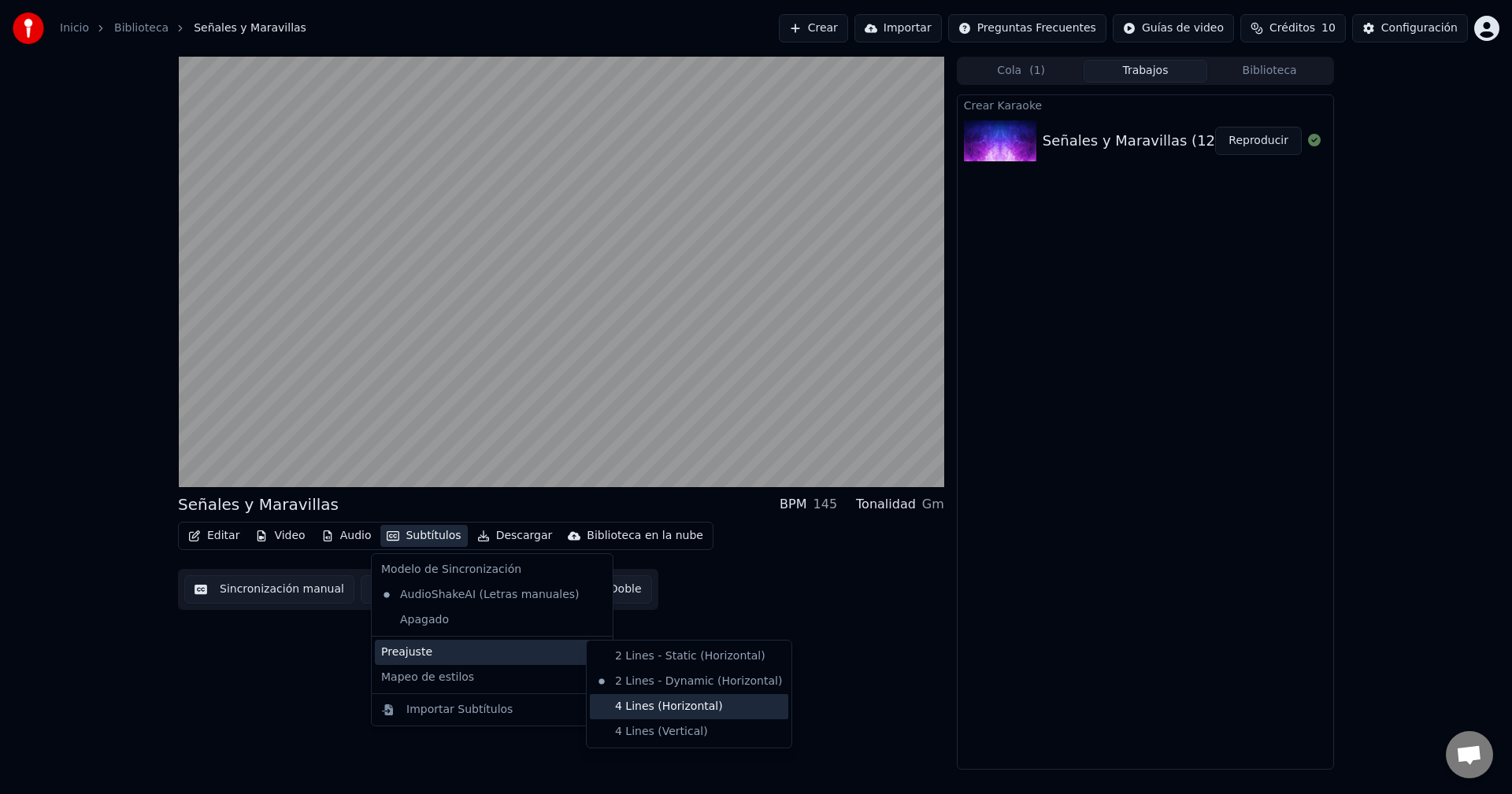
click at [658, 702] on div "4 Lines (Horizontal)" at bounding box center [689, 707] width 199 height 25
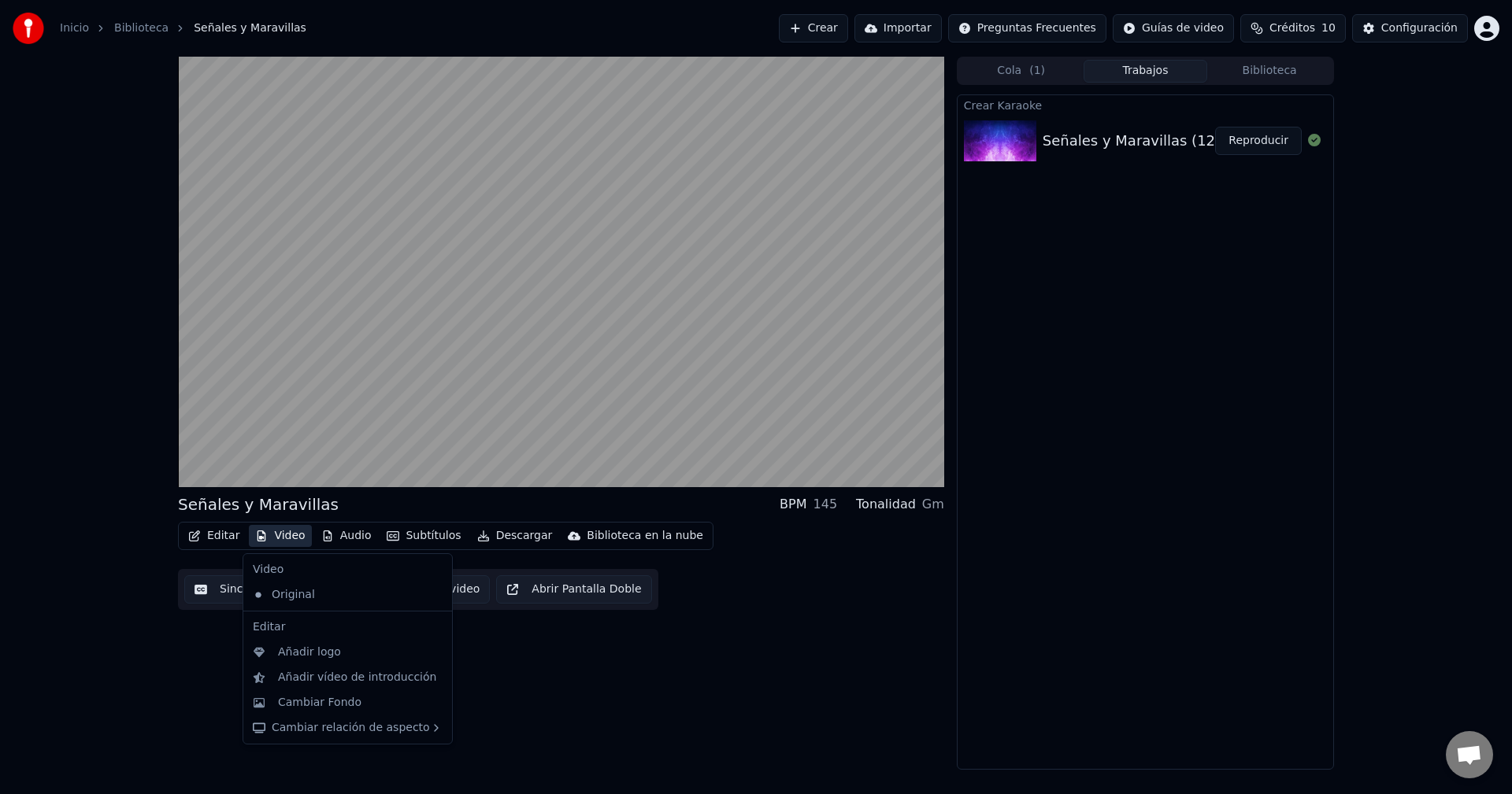
click at [288, 536] on button "Video" at bounding box center [279, 536] width 62 height 22
click at [335, 699] on div "Cambiar Fondo" at bounding box center [319, 703] width 83 height 15
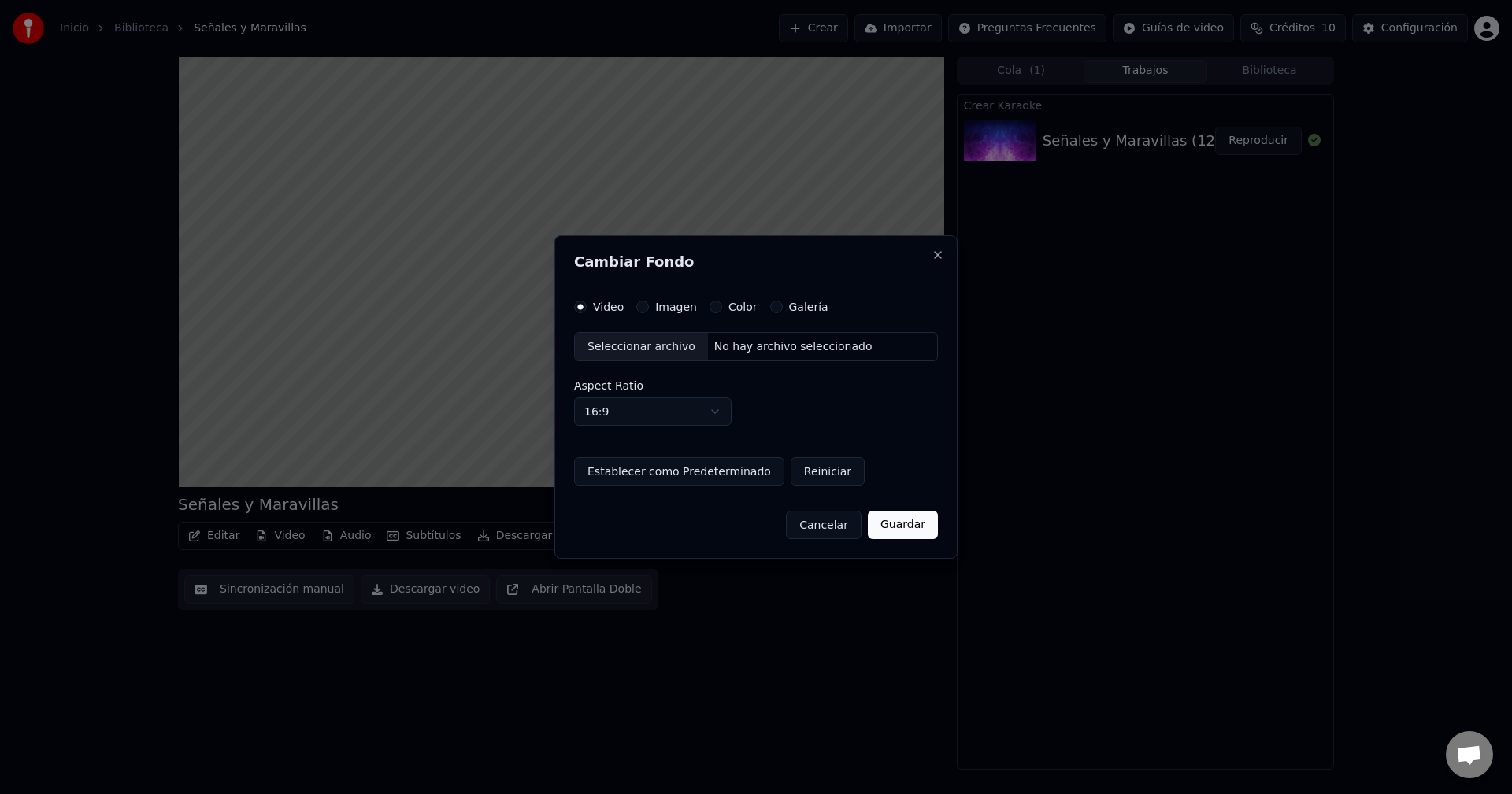
click at [844, 527] on button "Cancelar" at bounding box center [823, 525] width 76 height 29
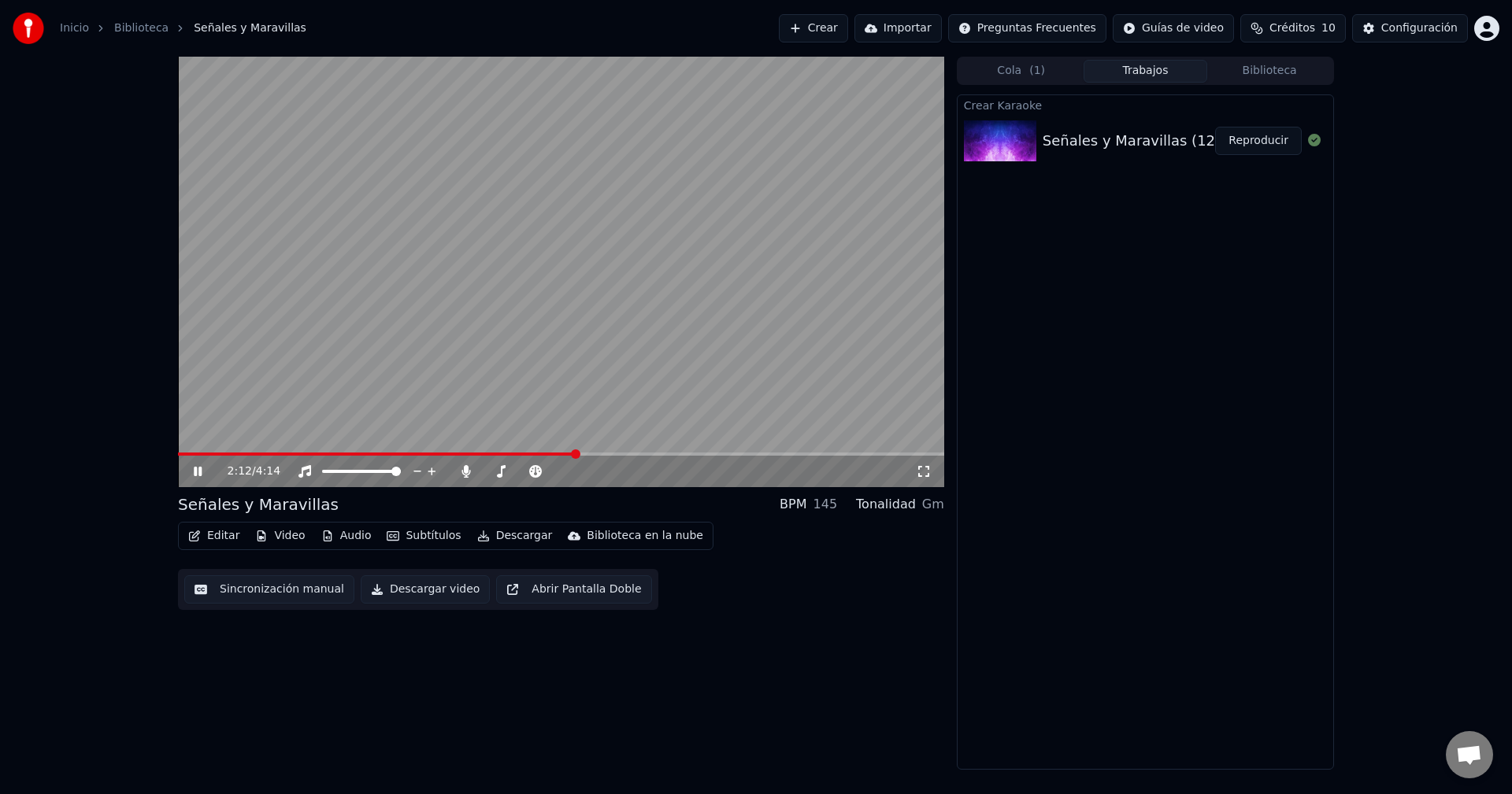
click at [200, 477] on icon at bounding box center [209, 471] width 37 height 12
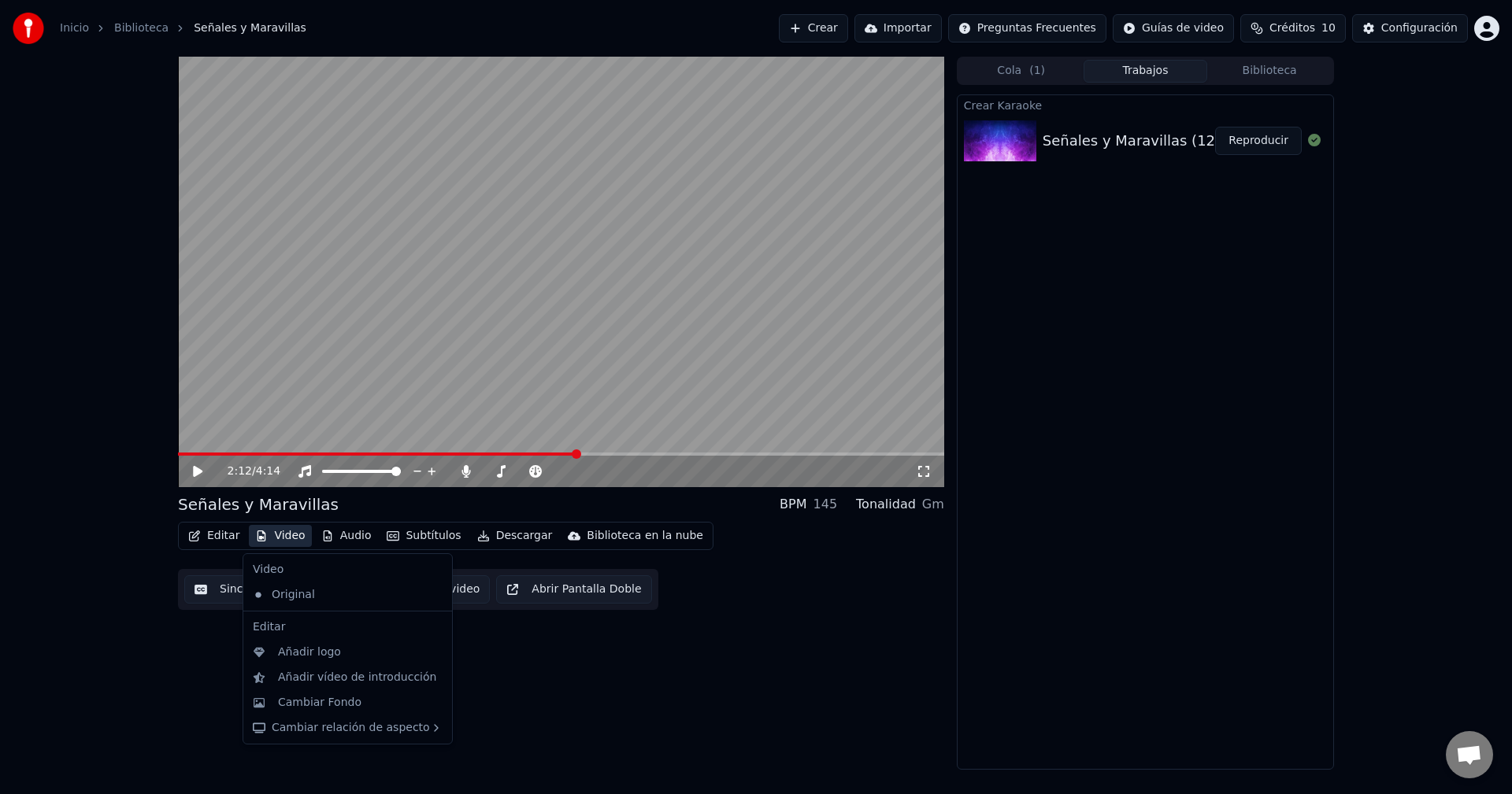
click at [289, 532] on button "Video" at bounding box center [279, 536] width 62 height 22
click at [349, 705] on div "Cambiar Fondo" at bounding box center [319, 703] width 83 height 15
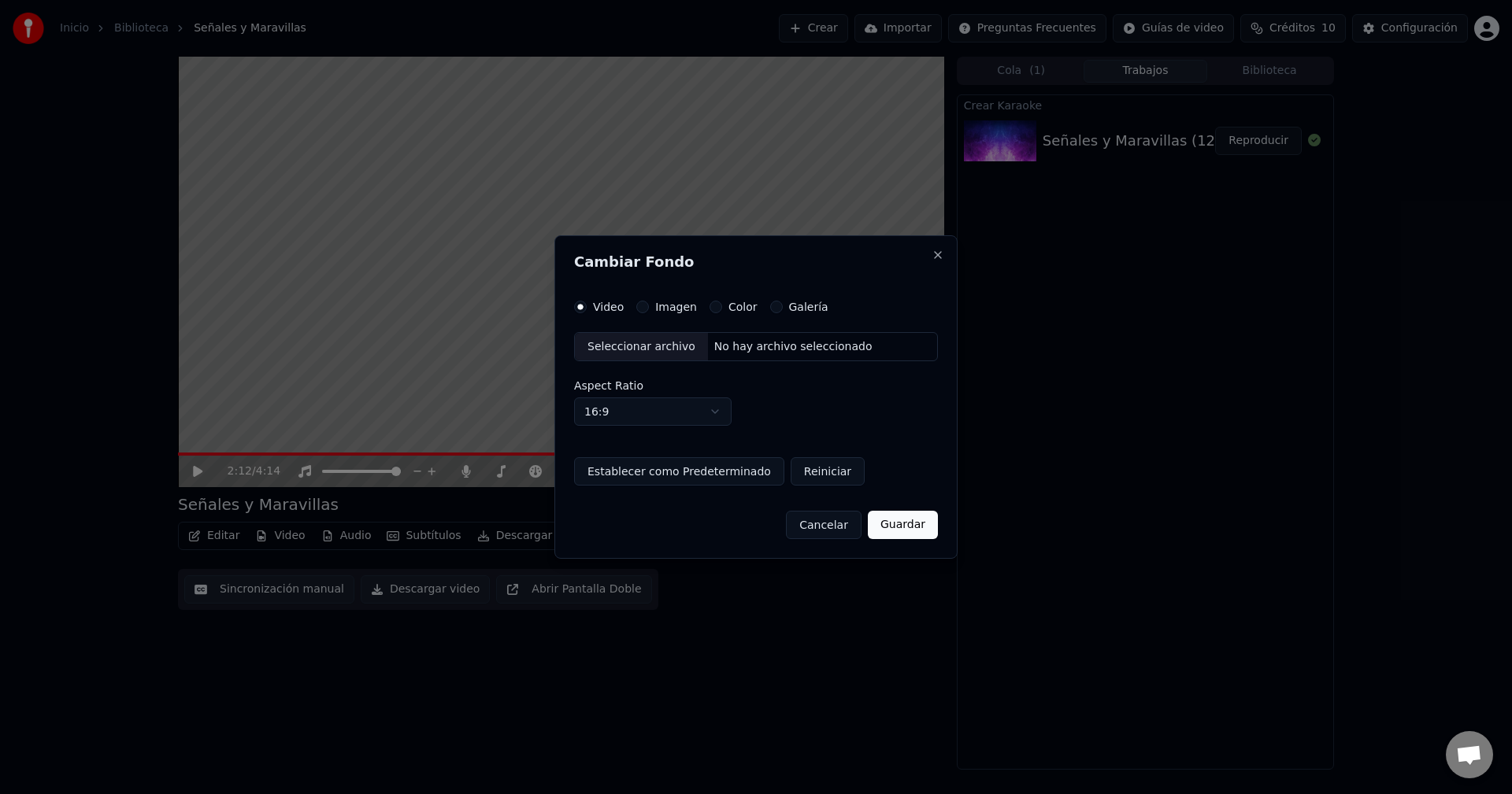
click at [599, 309] on label "Video" at bounding box center [608, 306] width 31 height 11
click at [587, 309] on button "Video" at bounding box center [579, 307] width 12 height 12
click at [643, 343] on div "Seleccionar archivo" at bounding box center [641, 347] width 133 height 29
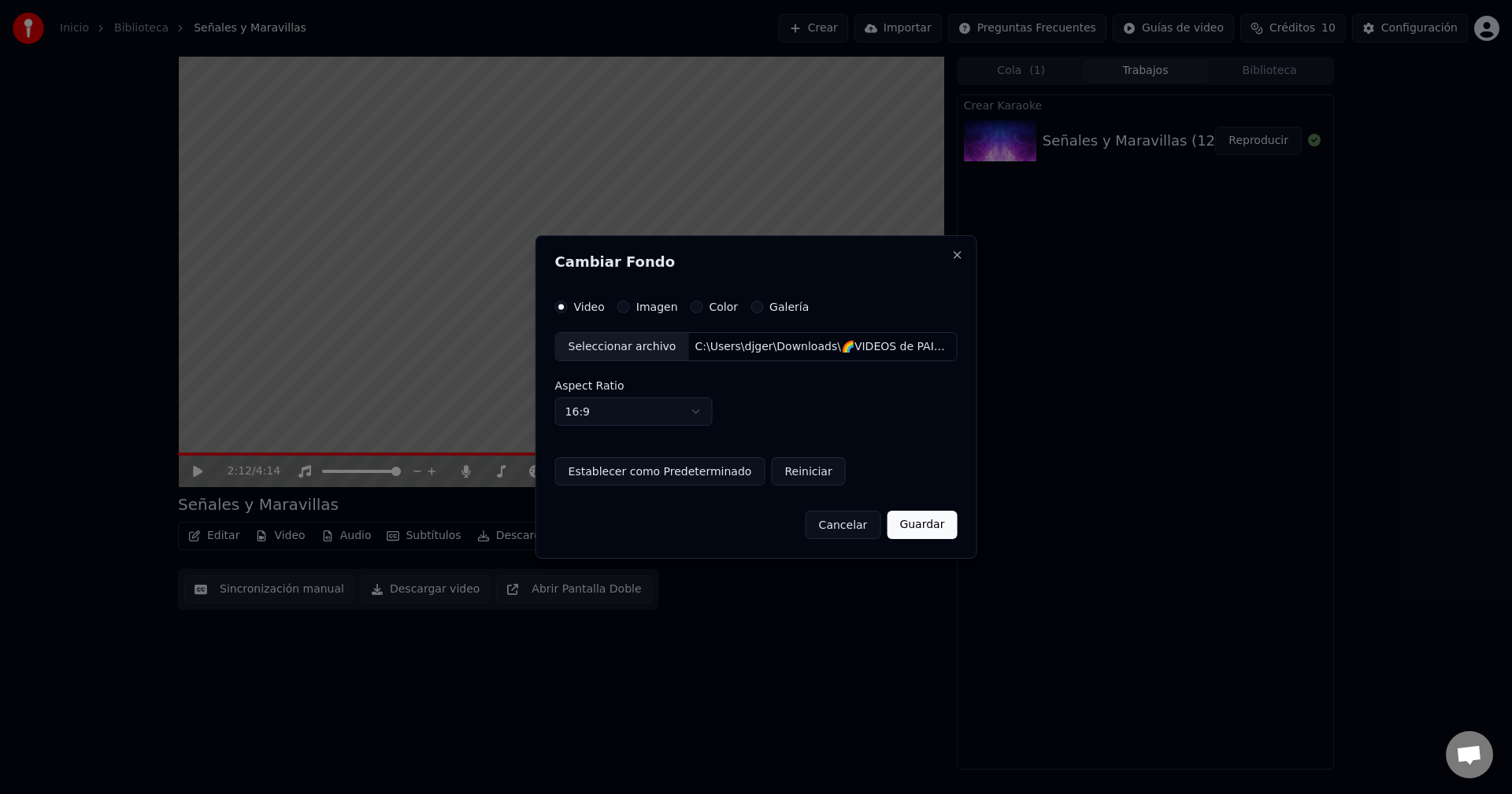
click at [671, 473] on button "Establecer como Predeterminado" at bounding box center [660, 472] width 210 height 29
click at [921, 530] on button "Guardar" at bounding box center [921, 525] width 70 height 29
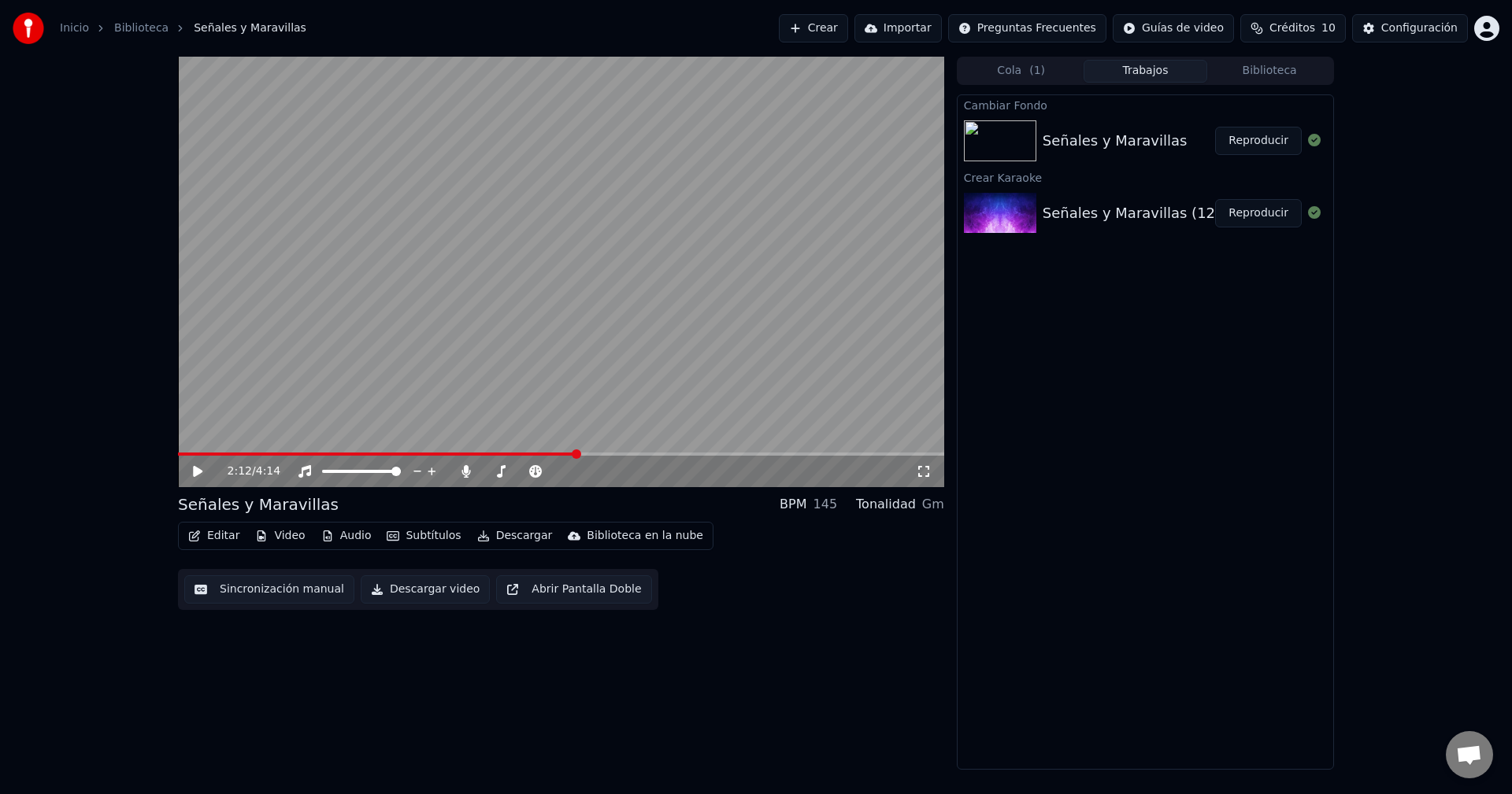
click at [1174, 139] on div "Señales y Maravillas" at bounding box center [1129, 140] width 173 height 22
click at [1250, 138] on button "Reproducir" at bounding box center [1259, 141] width 86 height 29
click at [401, 470] on span at bounding box center [396, 472] width 10 height 10
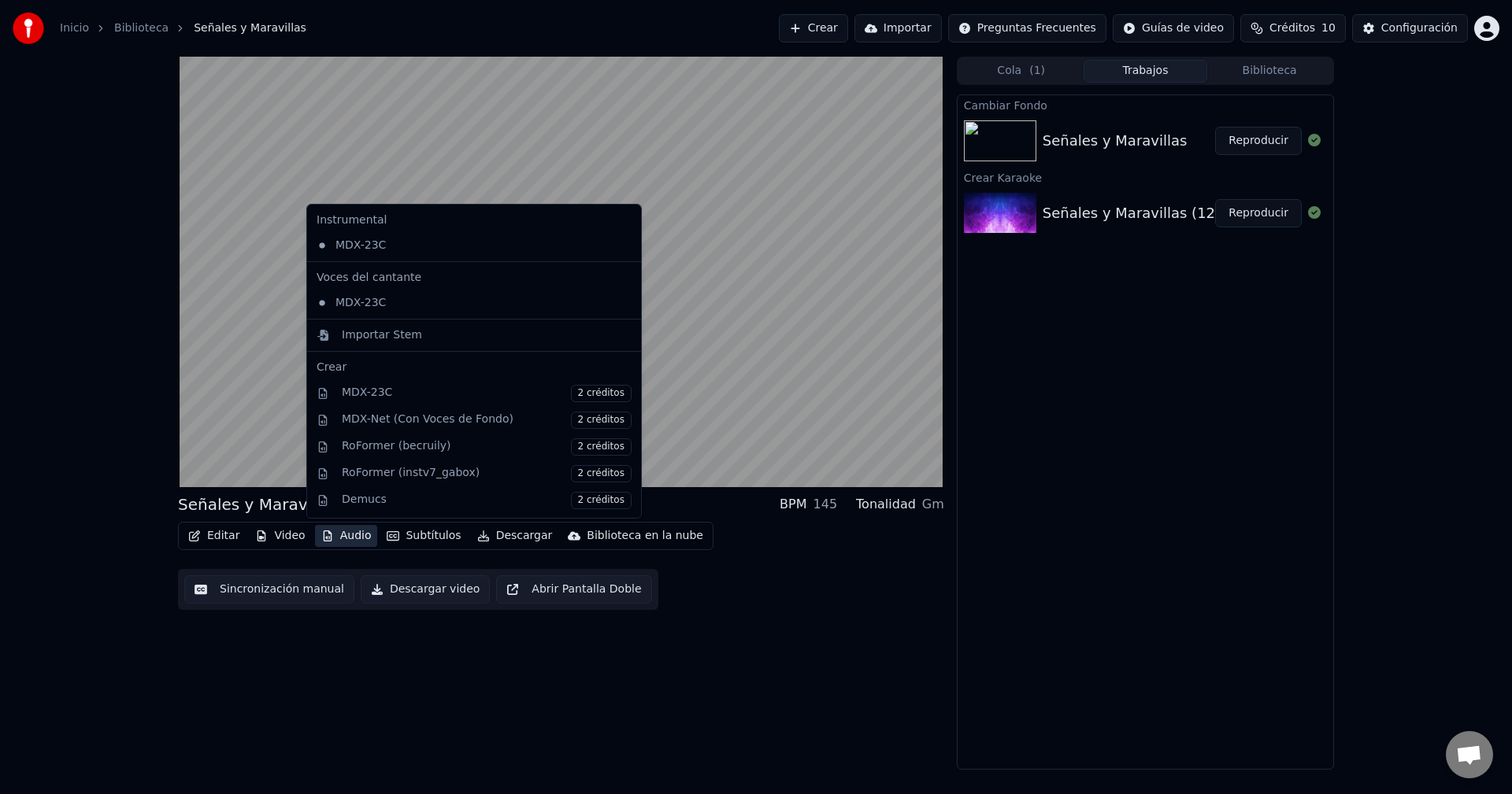
click at [345, 535] on button "Audio" at bounding box center [346, 536] width 63 height 22
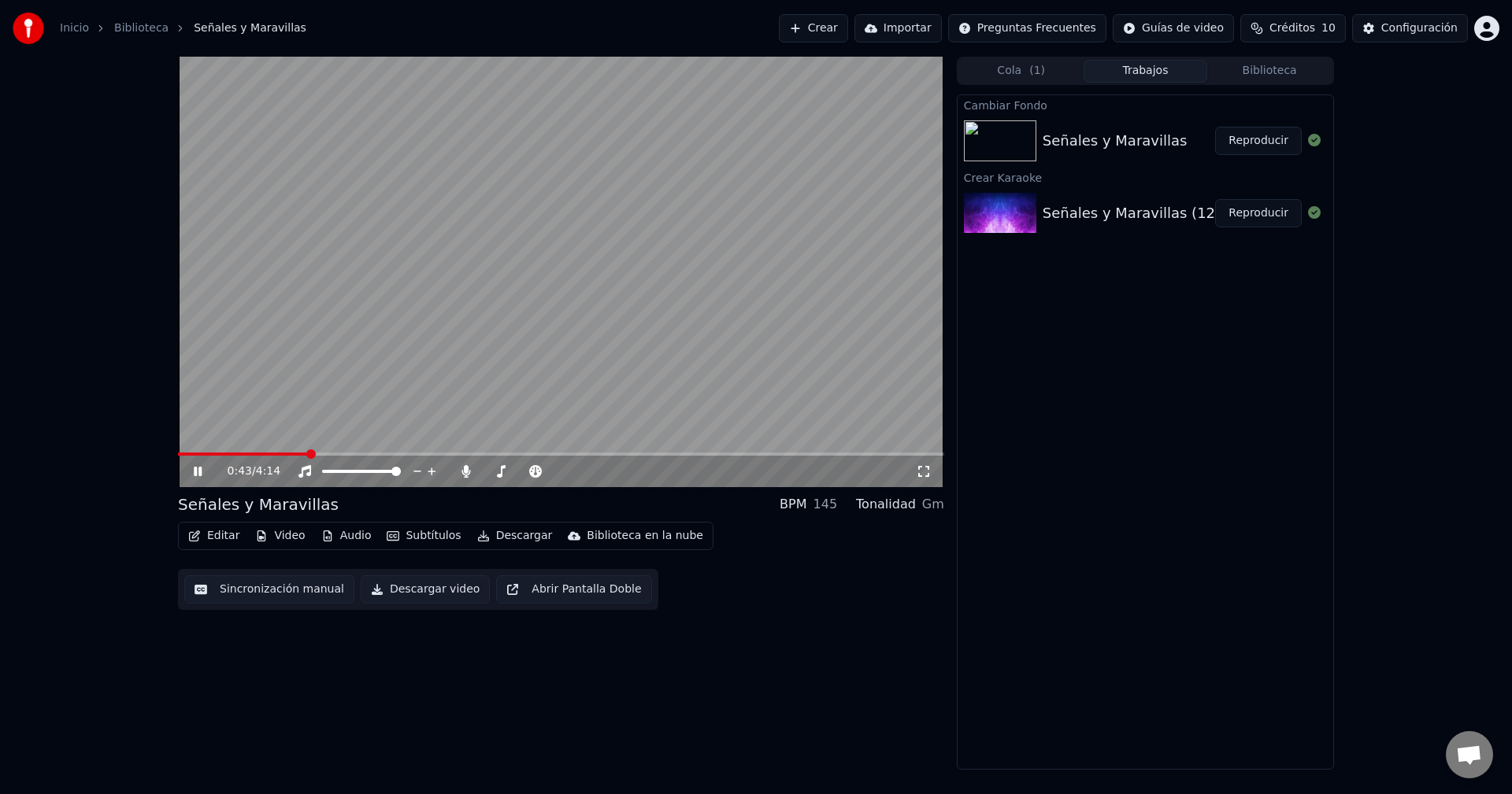
click at [103, 383] on div "0:43 / 4:14 Señales y Maravillas BPM 145 Tonalidad Gm Editar Video Audio Subtít…" at bounding box center [756, 413] width 1512 height 713
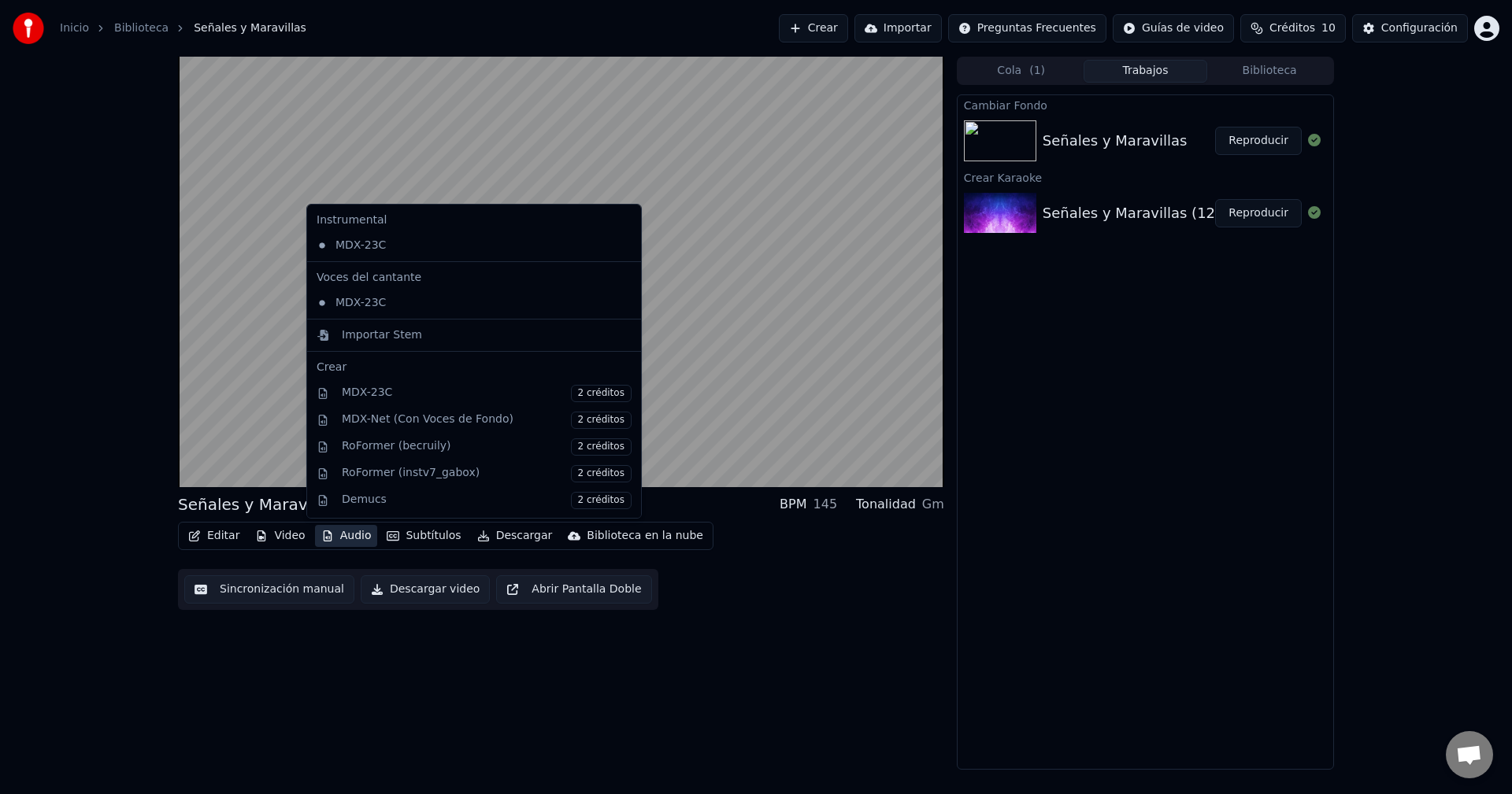
click at [345, 534] on button "Audio" at bounding box center [346, 536] width 63 height 22
click at [386, 335] on div "Importar Stem" at bounding box center [382, 335] width 81 height 15
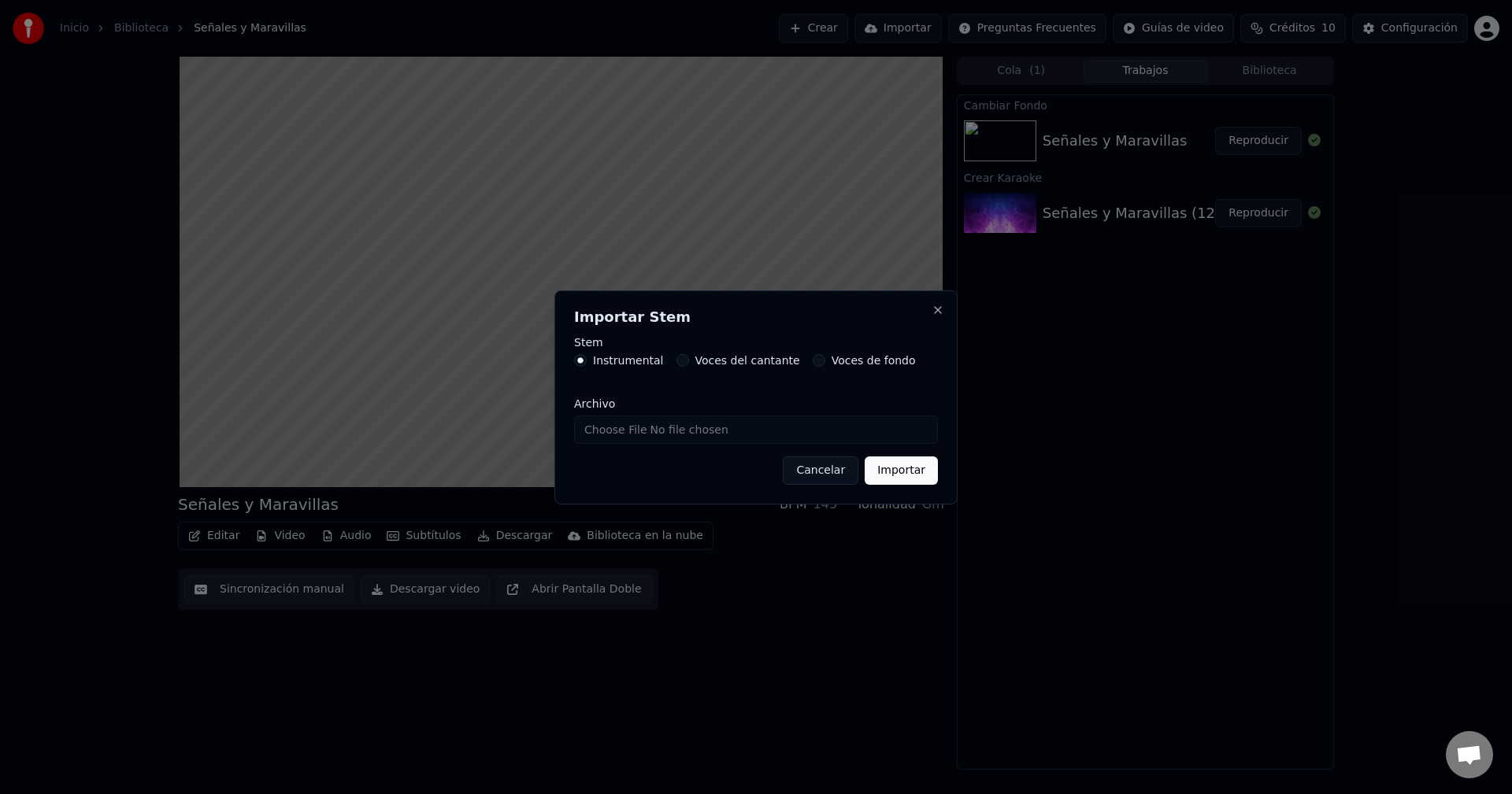
click at [621, 361] on label "Instrumental" at bounding box center [628, 360] width 71 height 11
click at [587, 361] on button "Instrumental" at bounding box center [579, 360] width 12 height 12
click at [691, 430] on input "Archivo" at bounding box center [755, 430] width 364 height 29
click at [837, 466] on button "Cancelar" at bounding box center [820, 471] width 76 height 29
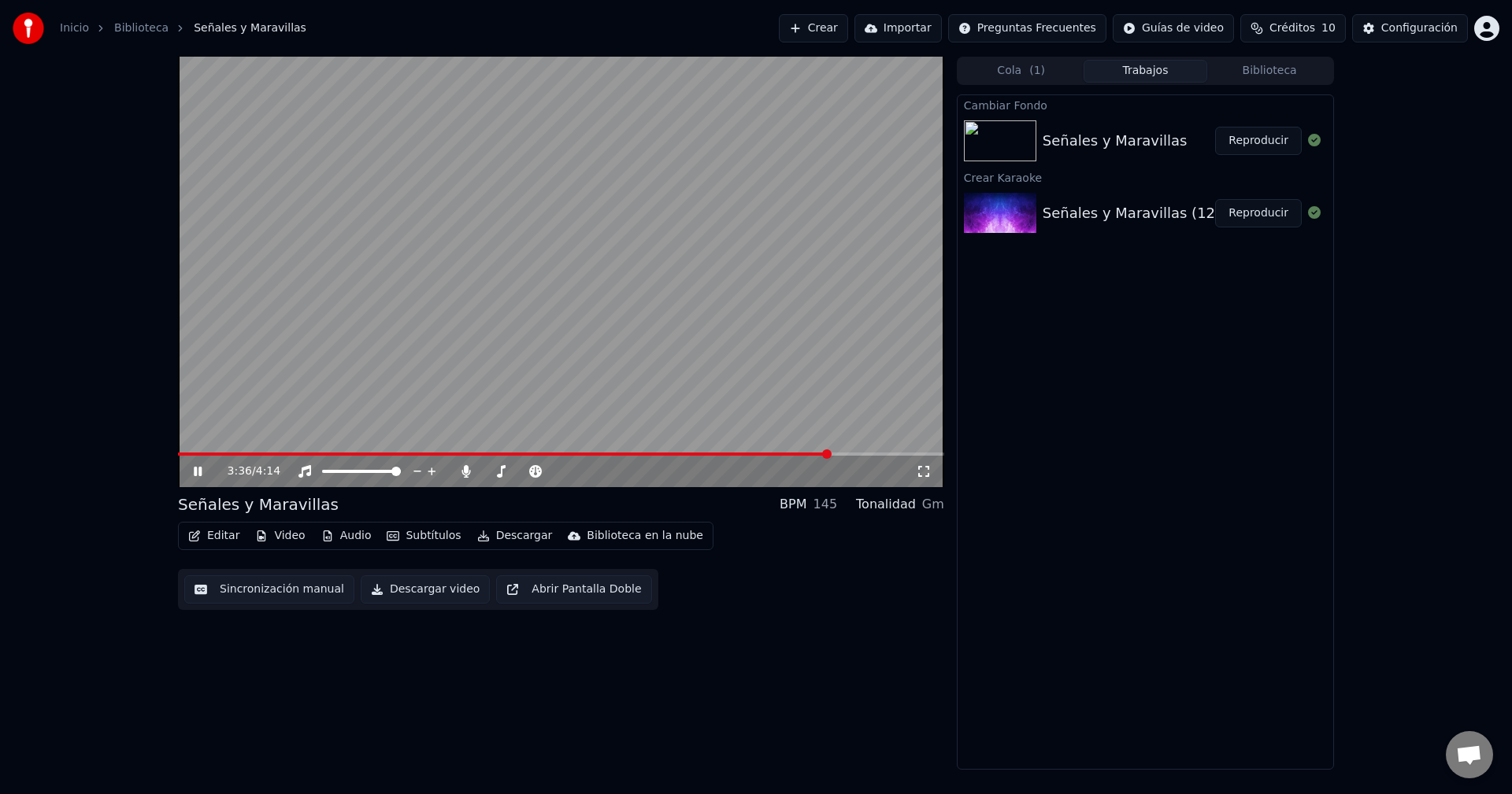
click at [350, 536] on button "Audio" at bounding box center [346, 536] width 63 height 22
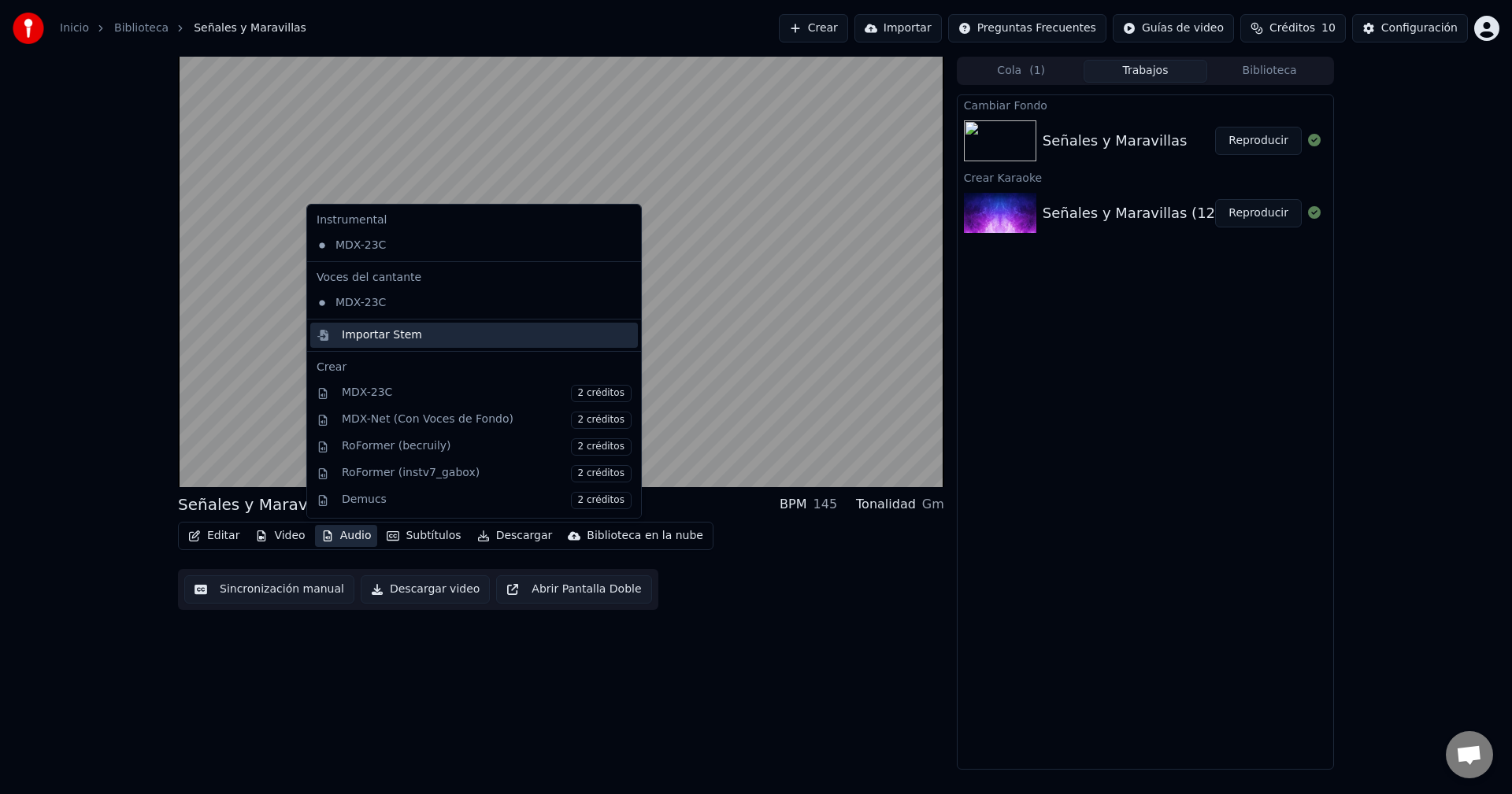
click at [372, 339] on div "Importar Stem" at bounding box center [382, 335] width 81 height 15
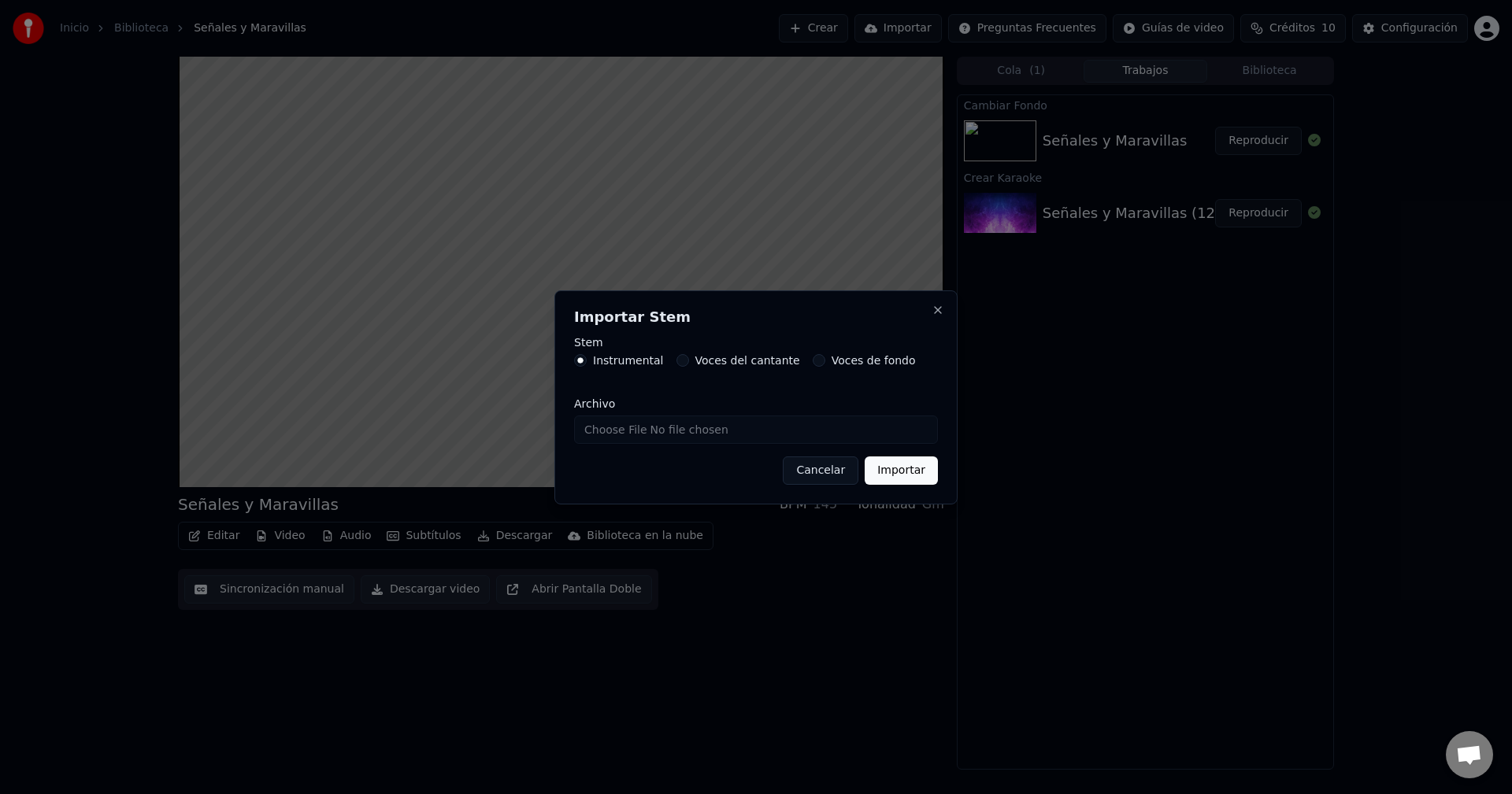
click at [605, 359] on label "Instrumental" at bounding box center [628, 360] width 71 height 11
click at [587, 359] on button "Instrumental" at bounding box center [579, 360] width 12 height 12
click at [659, 434] on input "Archivo" at bounding box center [755, 430] width 364 height 29
type input "**********"
click at [894, 474] on button "Importar" at bounding box center [901, 471] width 73 height 29
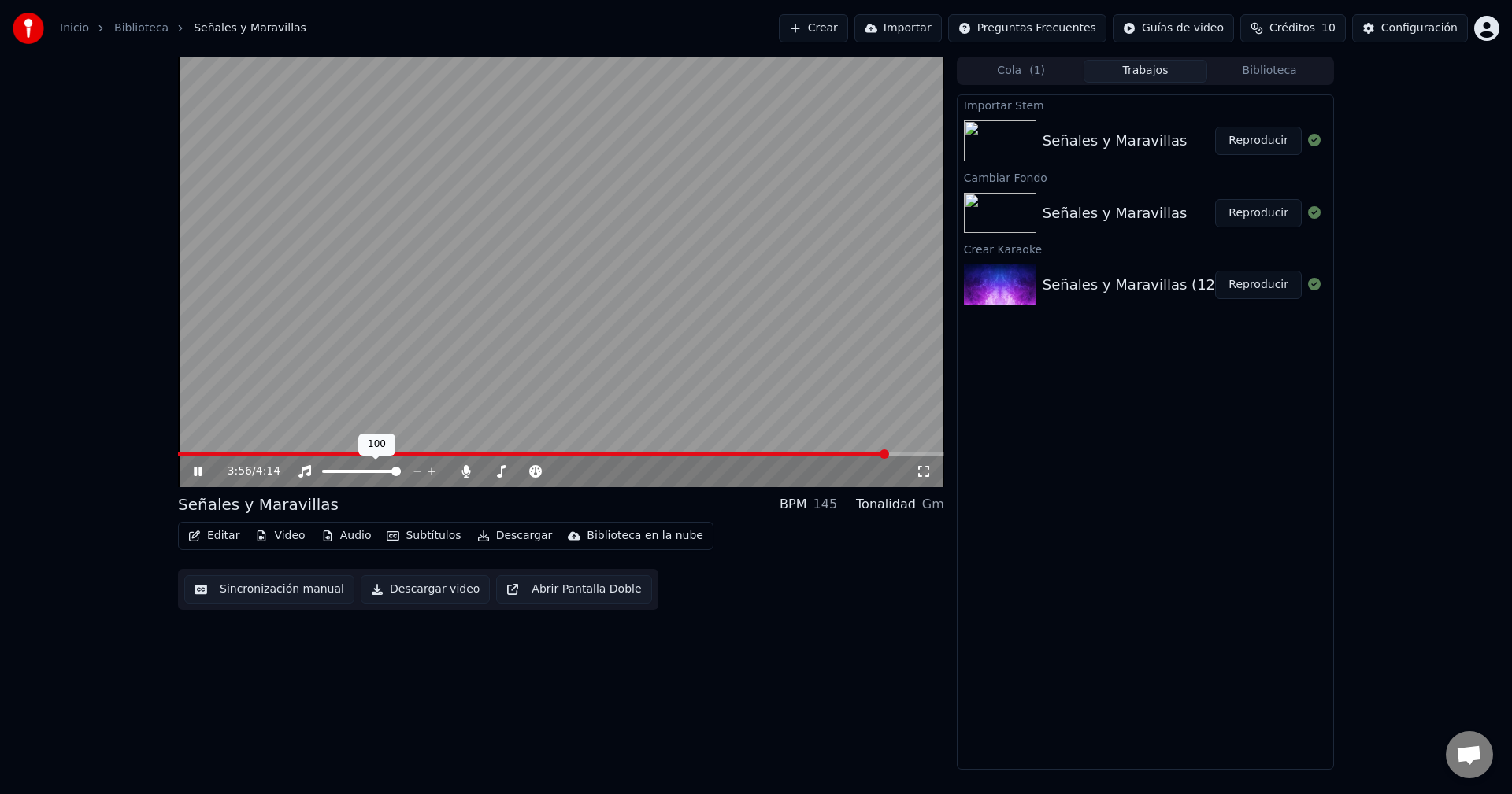
drag, startPoint x: 394, startPoint y: 466, endPoint x: 327, endPoint y: 466, distance: 67.0
click at [327, 466] on div at bounding box center [376, 472] width 127 height 15
click at [401, 469] on span at bounding box center [396, 472] width 10 height 10
click at [484, 473] on span at bounding box center [488, 472] width 10 height 10
click at [484, 471] on span at bounding box center [488, 472] width 10 height 10
